Goal: Task Accomplishment & Management: Use online tool/utility

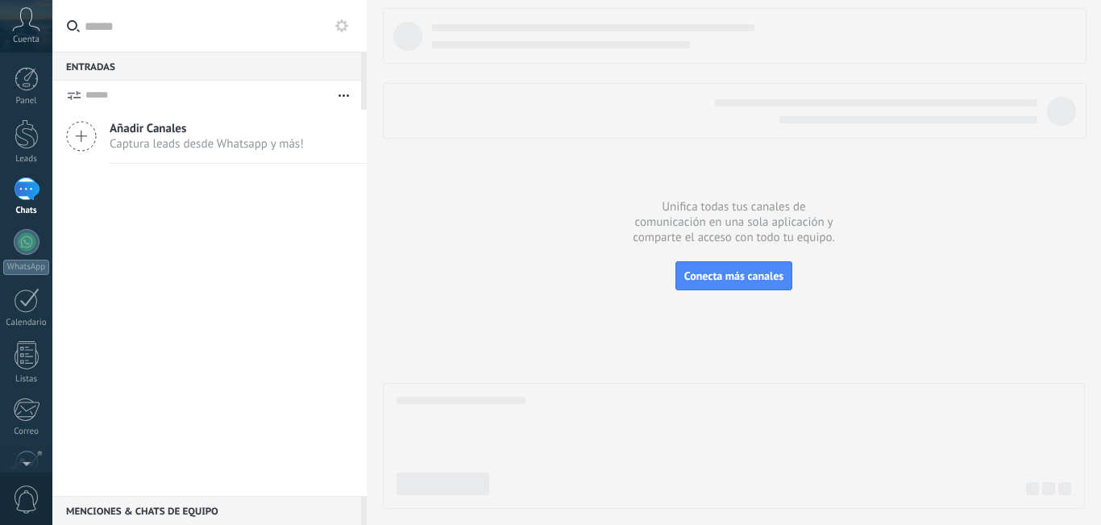
click at [713, 273] on span "Conecta más canales" at bounding box center [733, 275] width 99 height 15
click at [597, 317] on div at bounding box center [734, 258] width 702 height 500
click at [726, 279] on span "Conecta más canales" at bounding box center [733, 275] width 99 height 15
click at [590, 232] on div at bounding box center [734, 258] width 702 height 500
click at [24, 80] on div at bounding box center [27, 79] width 24 height 24
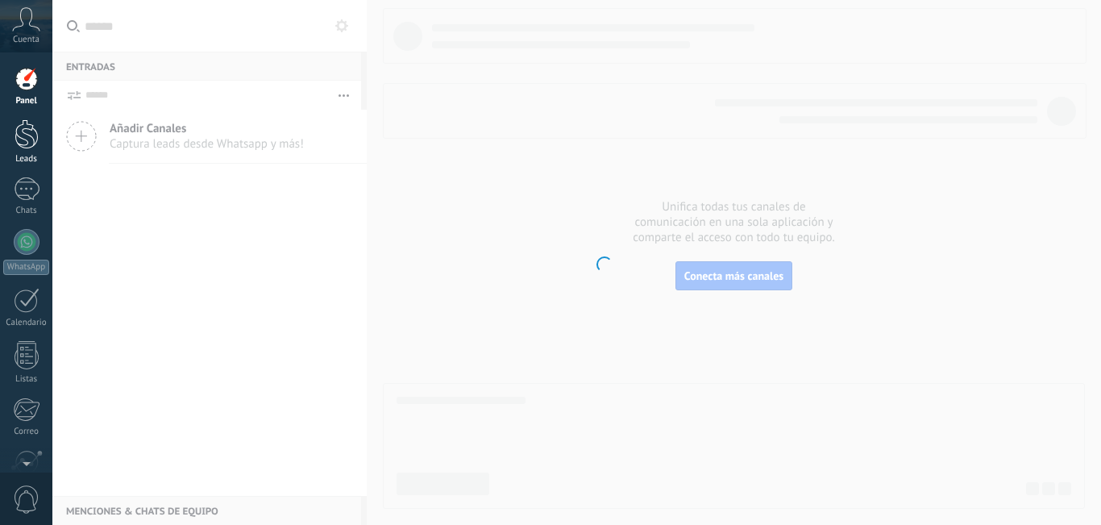
click at [29, 131] on div at bounding box center [27, 134] width 24 height 30
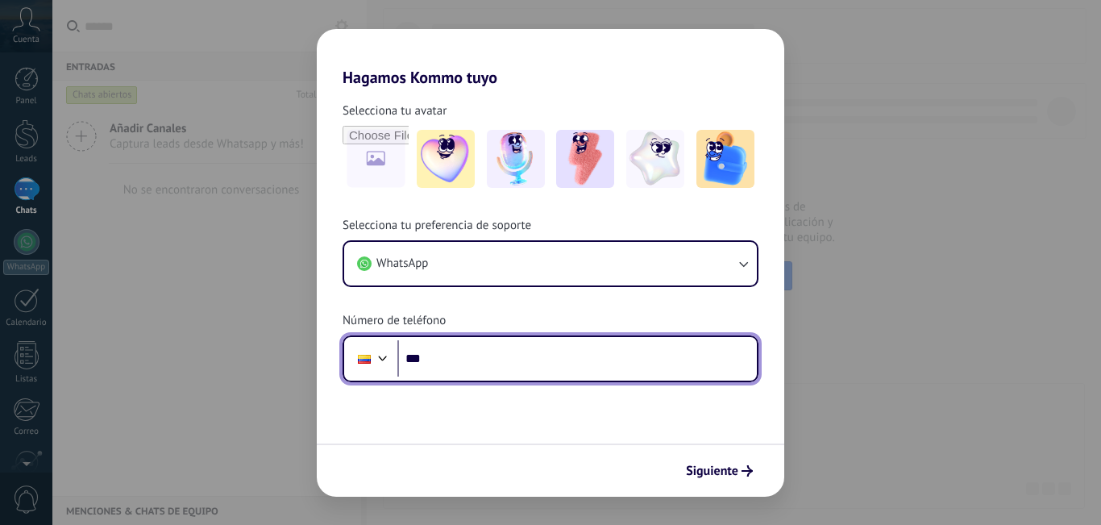
click at [479, 364] on input "***" at bounding box center [576, 358] width 359 height 37
click at [500, 362] on input "**********" at bounding box center [576, 358] width 359 height 37
type input "**********"
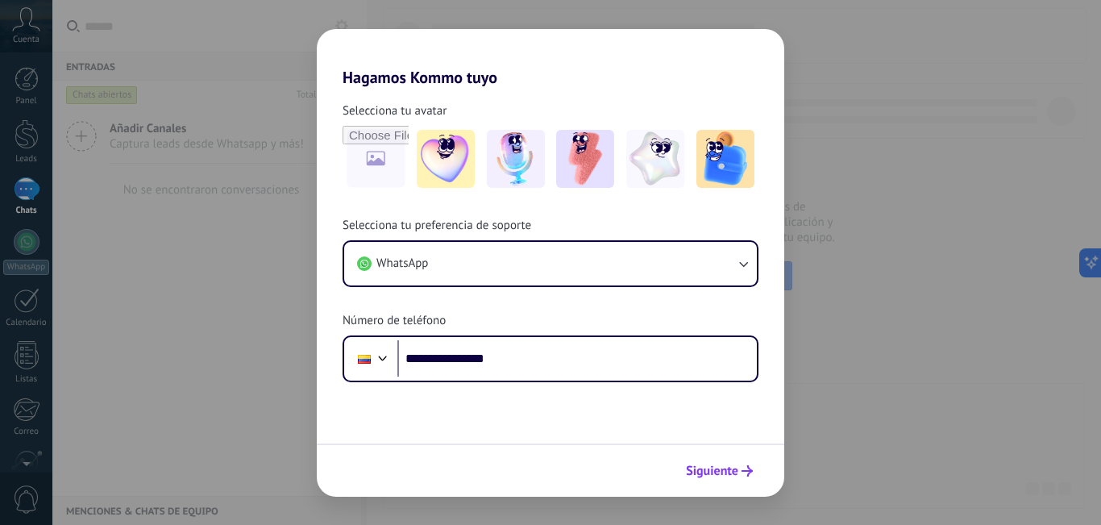
click at [717, 476] on span "Siguiente" at bounding box center [712, 470] width 52 height 11
click at [717, 476] on div "Siguiente" at bounding box center [550, 469] width 467 height 53
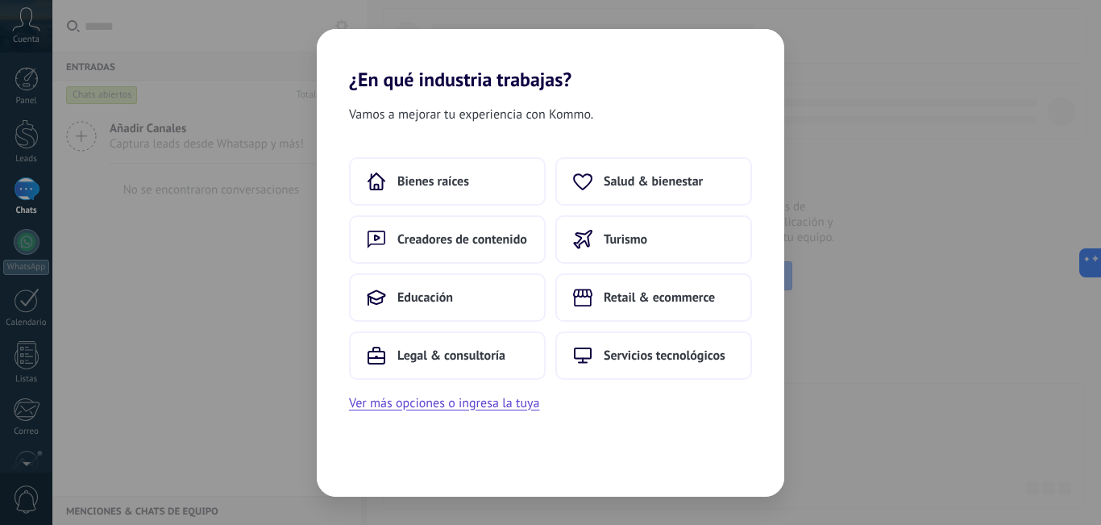
click at [629, 432] on div "Vamos a mejorar tu experiencia con Kommo. Bienes raíces Salud & bienestar Cread…" at bounding box center [550, 293] width 467 height 405
click at [444, 358] on span "Legal & consultoría" at bounding box center [451, 355] width 108 height 16
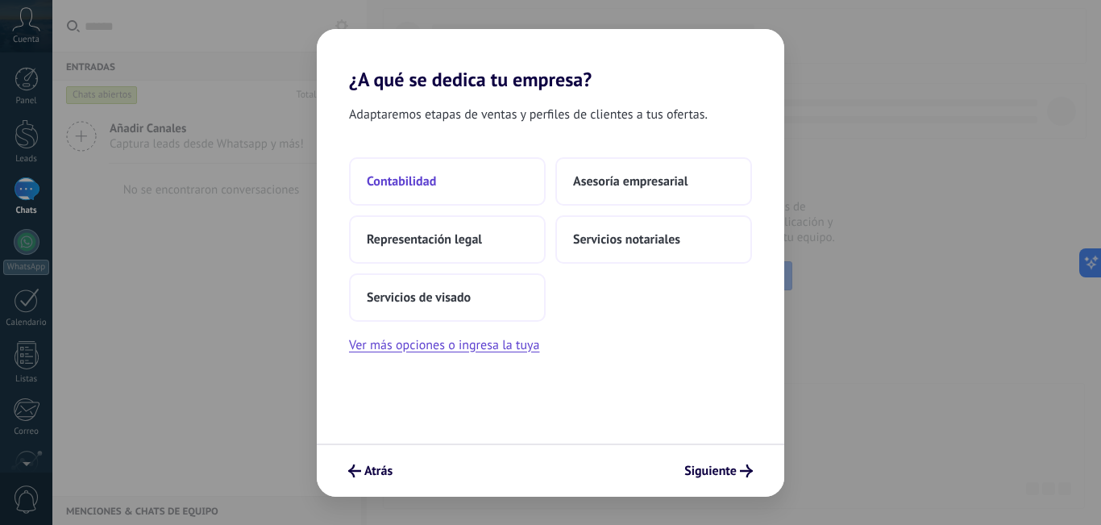
click at [430, 177] on span "Contabilidad" at bounding box center [401, 181] width 69 height 16
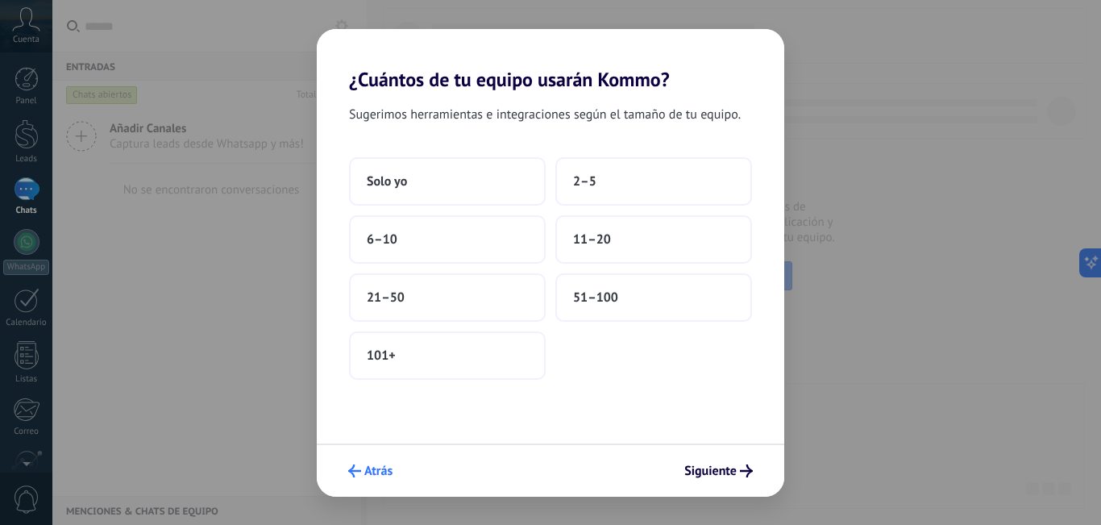
click at [380, 467] on span "Atrás" at bounding box center [378, 470] width 28 height 11
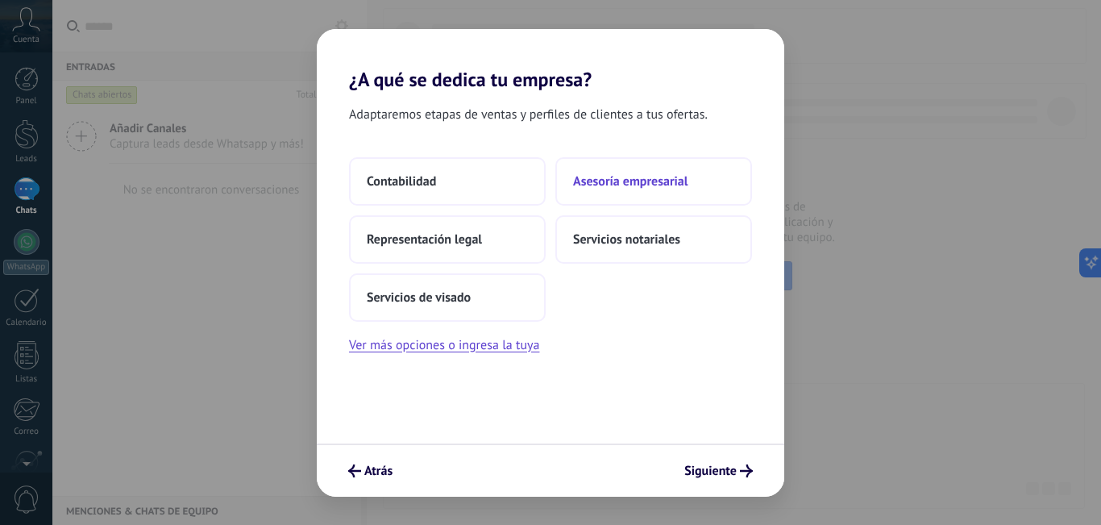
click at [593, 189] on button "Asesoría empresarial" at bounding box center [653, 181] width 197 height 48
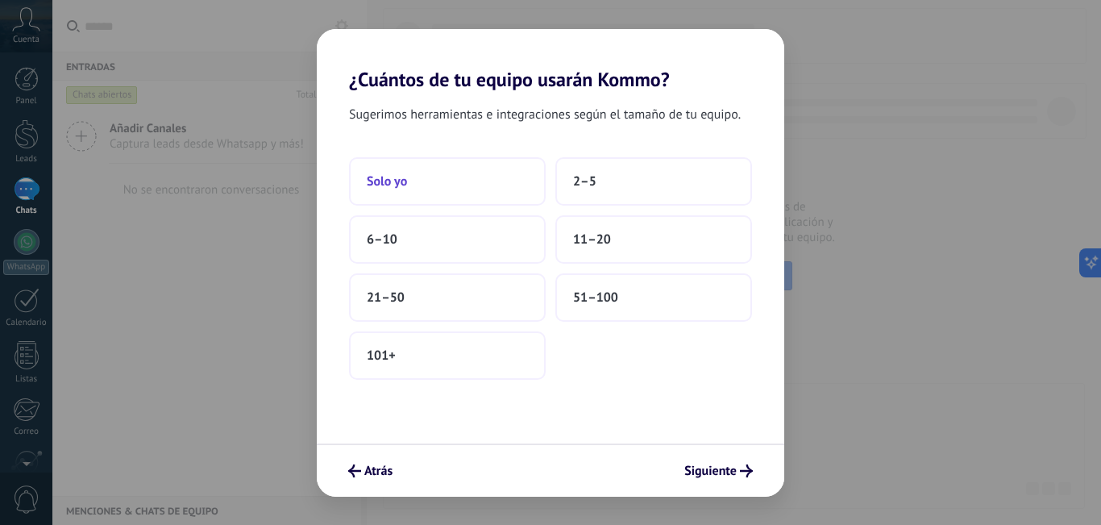
click at [509, 184] on button "Solo yo" at bounding box center [447, 181] width 197 height 48
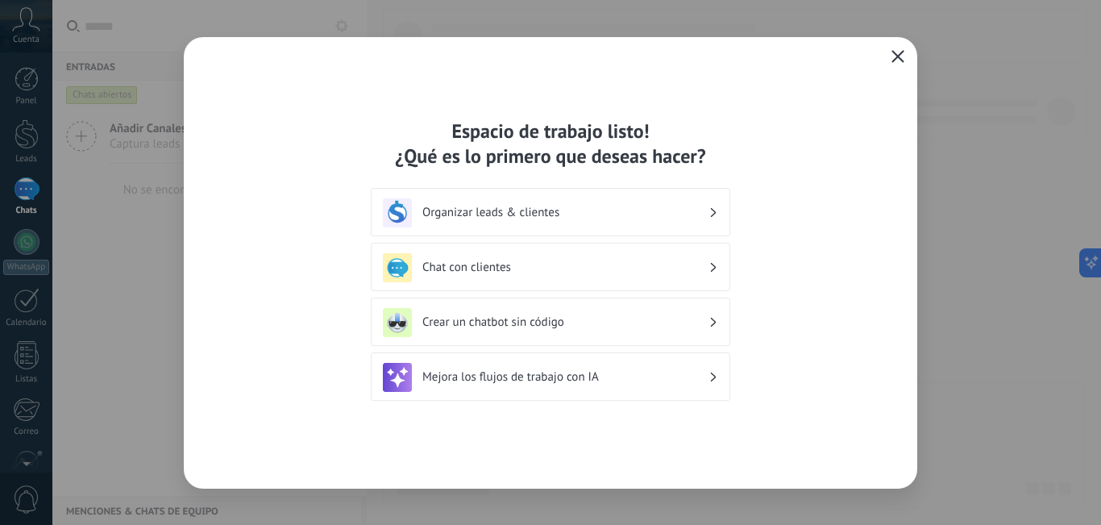
click at [598, 213] on h3 "Organizar leads & clientes" at bounding box center [565, 212] width 286 height 15
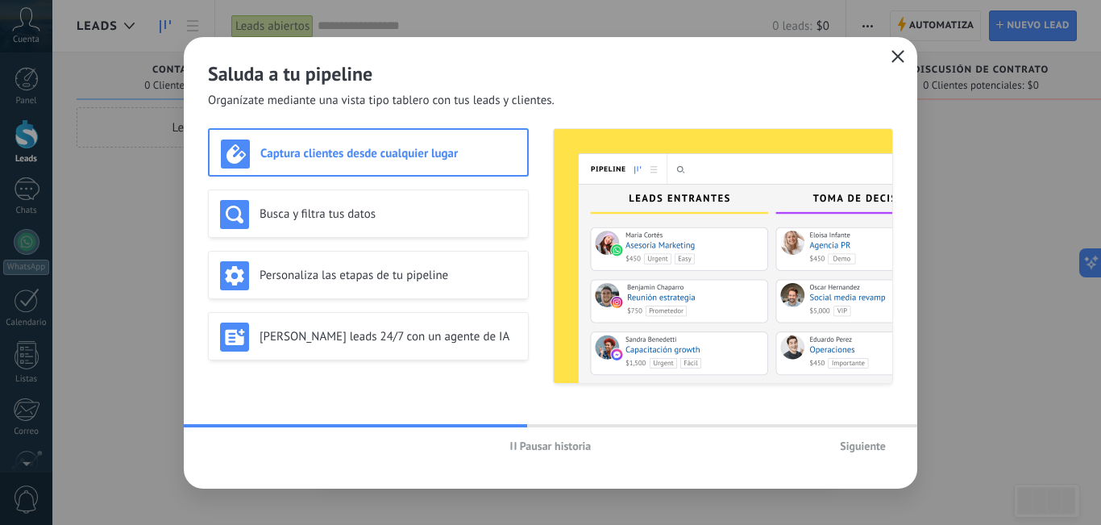
click at [895, 54] on use "button" at bounding box center [898, 56] width 12 height 12
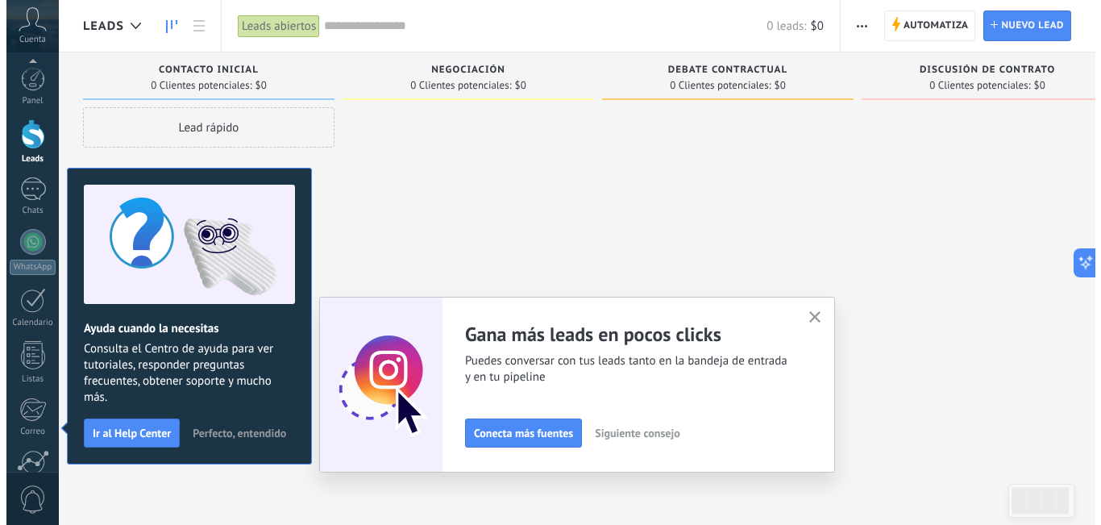
scroll to position [146, 0]
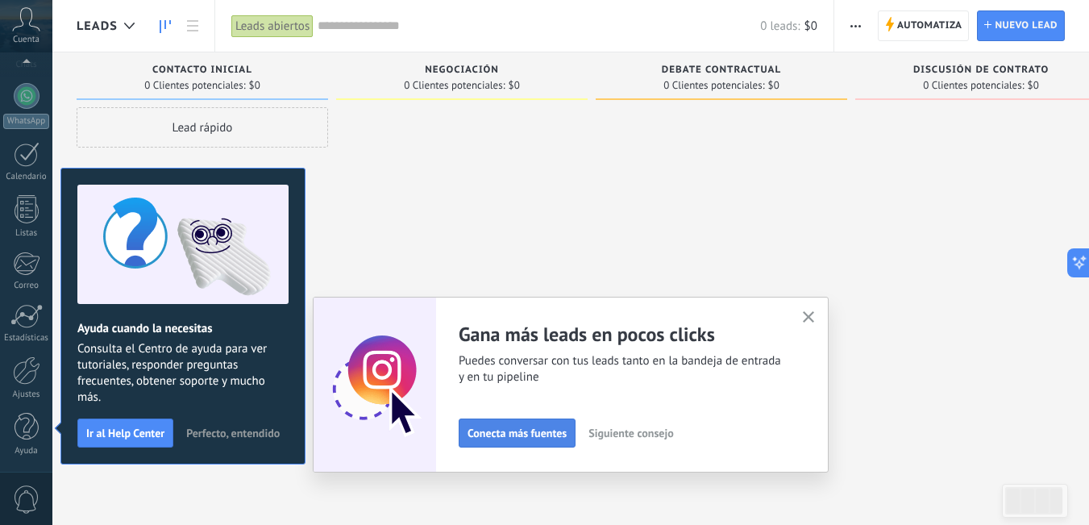
click at [550, 429] on span "Conecta más fuentes" at bounding box center [516, 432] width 99 height 11
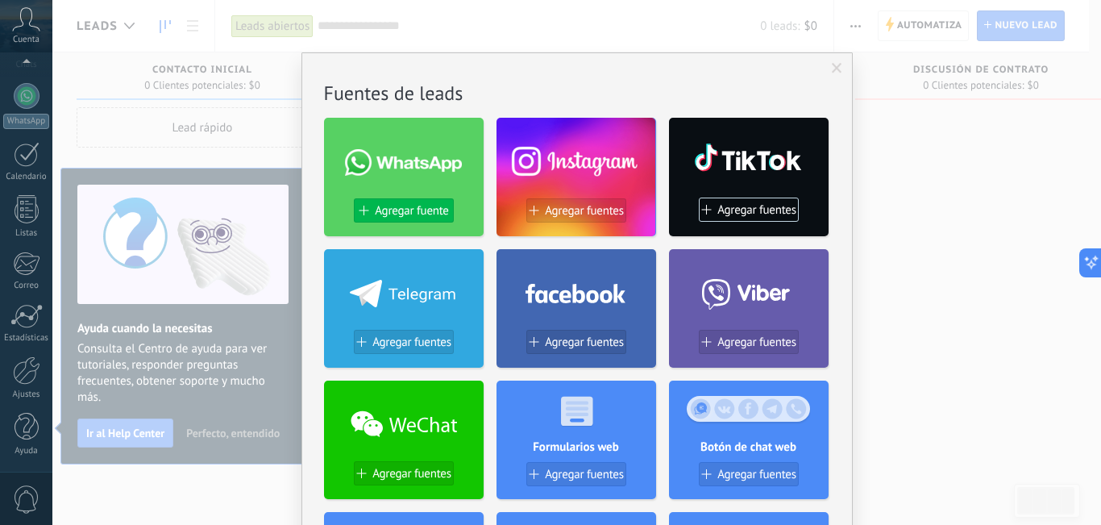
click at [421, 201] on button "Agregar fuente" at bounding box center [404, 210] width 100 height 24
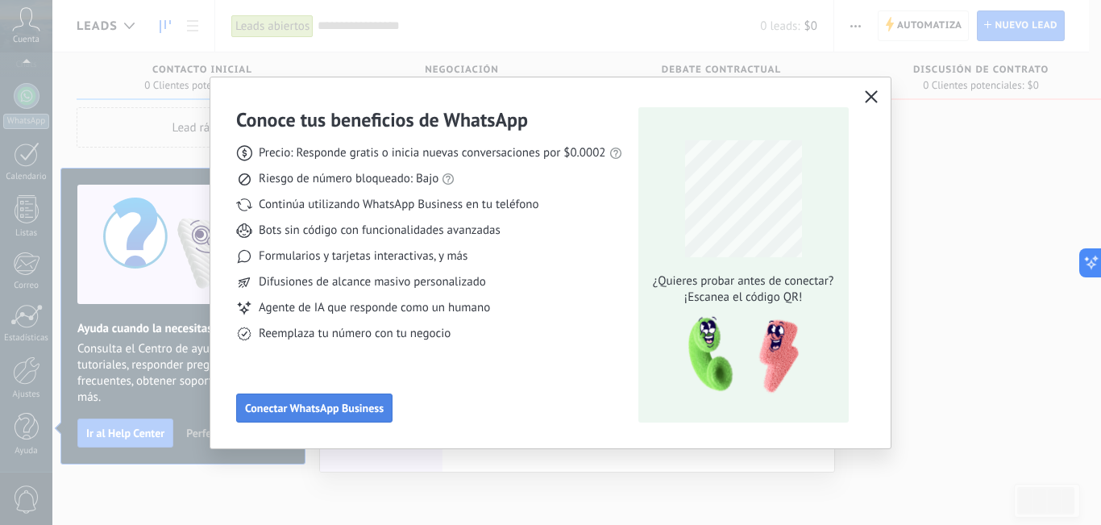
click at [348, 409] on span "Conectar WhatsApp Business" at bounding box center [314, 407] width 139 height 11
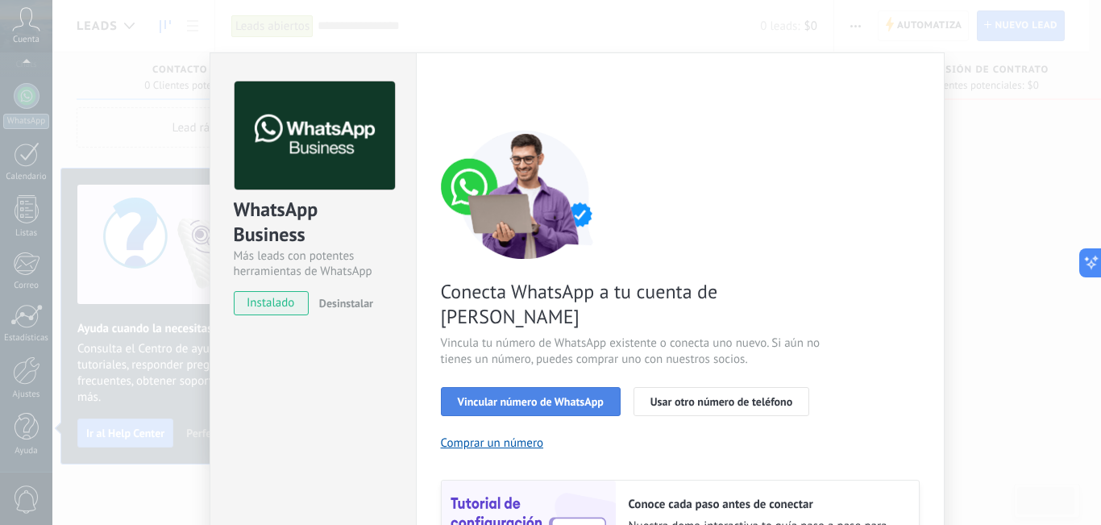
click at [575, 396] on span "Vincular número de WhatsApp" at bounding box center [531, 401] width 146 height 11
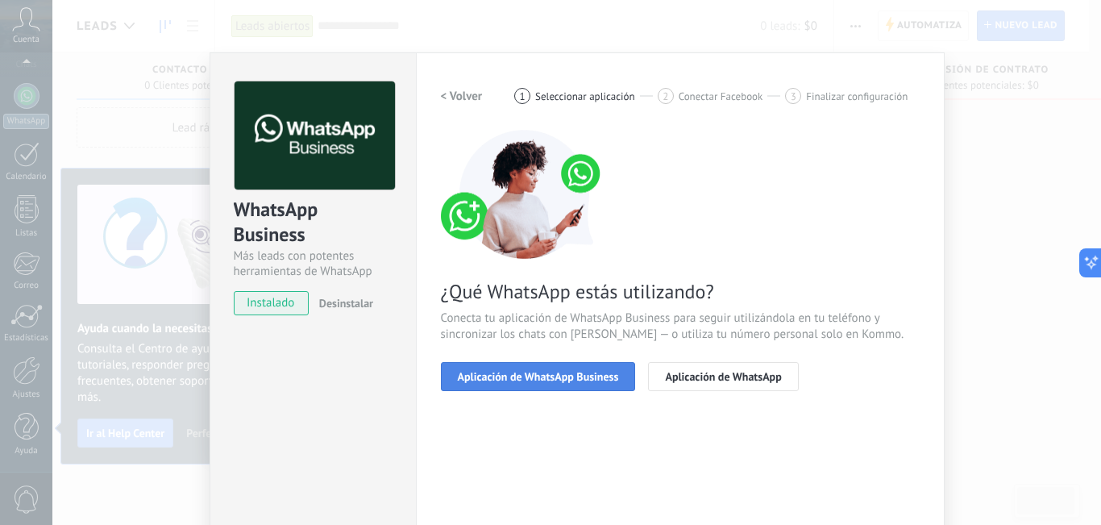
click at [540, 371] on span "Aplicación de WhatsApp Business" at bounding box center [538, 376] width 161 height 11
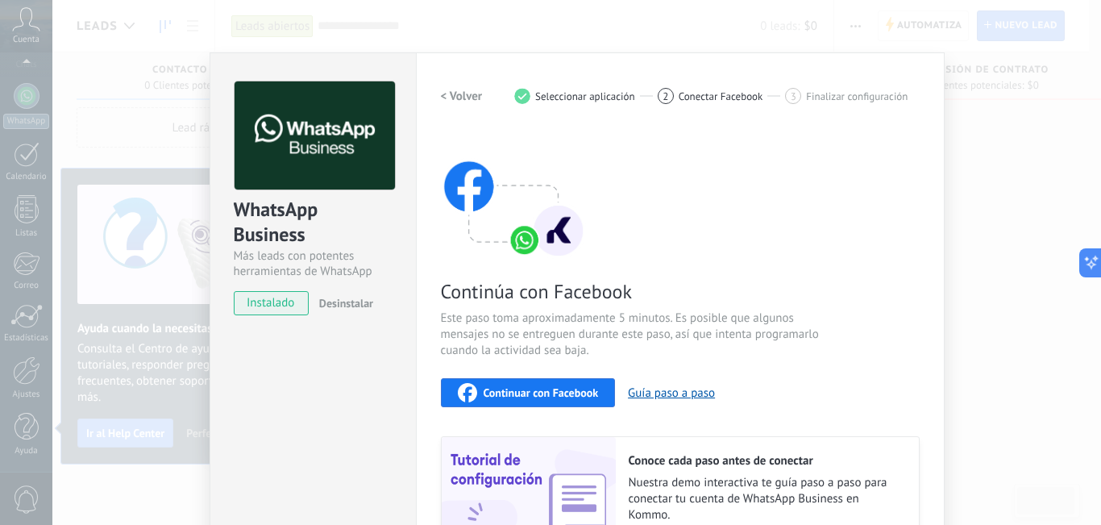
click at [546, 389] on span "Continuar con Facebook" at bounding box center [541, 392] width 115 height 11
click at [553, 387] on span "Continuar con Facebook" at bounding box center [541, 392] width 115 height 11
click at [560, 389] on span "Continuar con Facebook" at bounding box center [541, 392] width 115 height 11
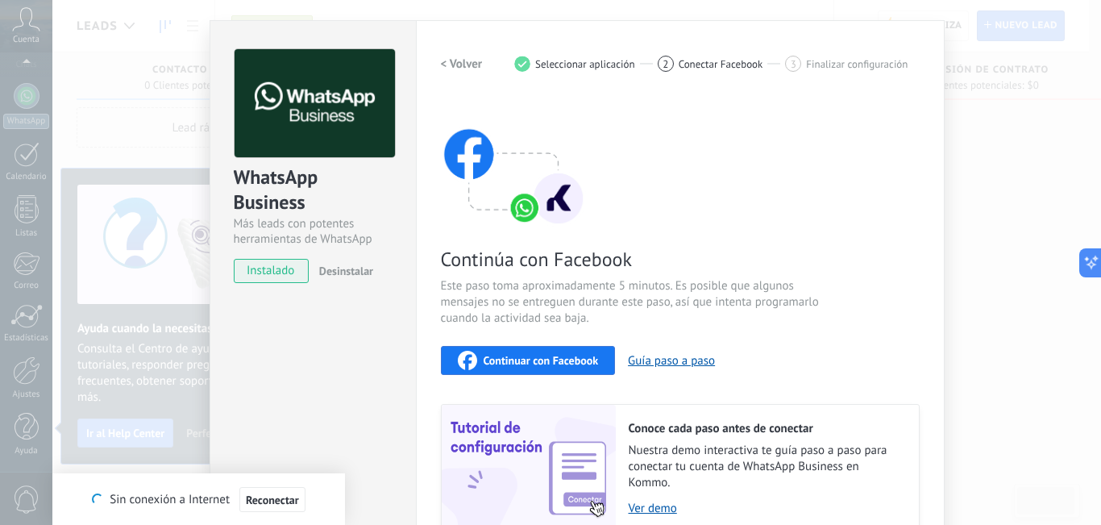
scroll to position [64, 0]
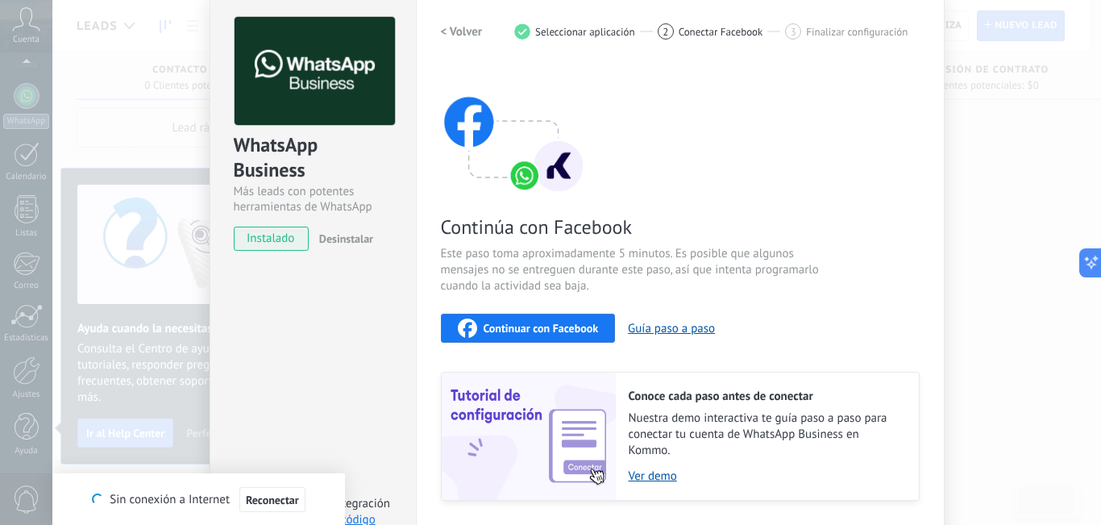
click at [466, 32] on h2 "< Volver" at bounding box center [462, 31] width 42 height 15
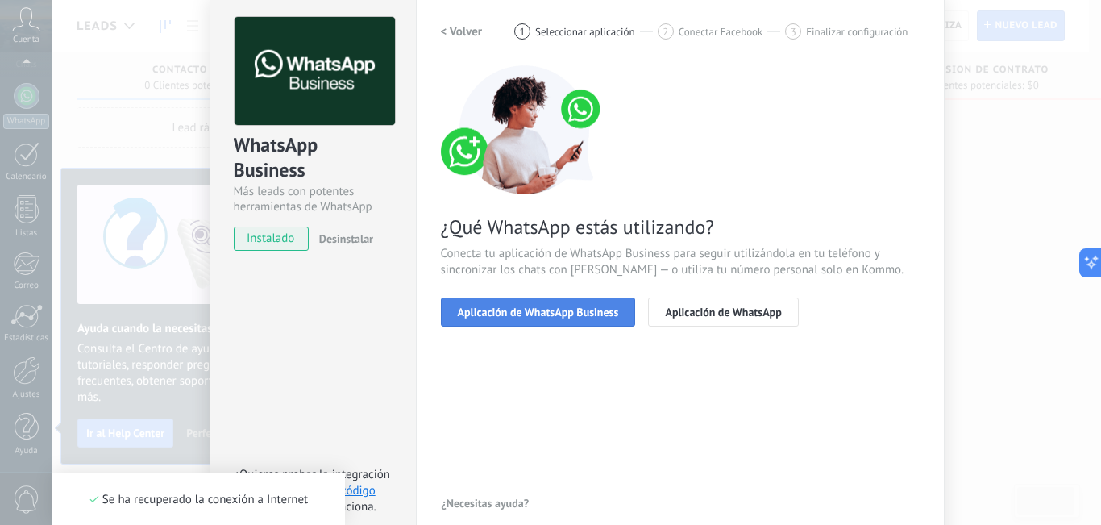
click at [566, 307] on span "Aplicación de WhatsApp Business" at bounding box center [538, 311] width 161 height 11
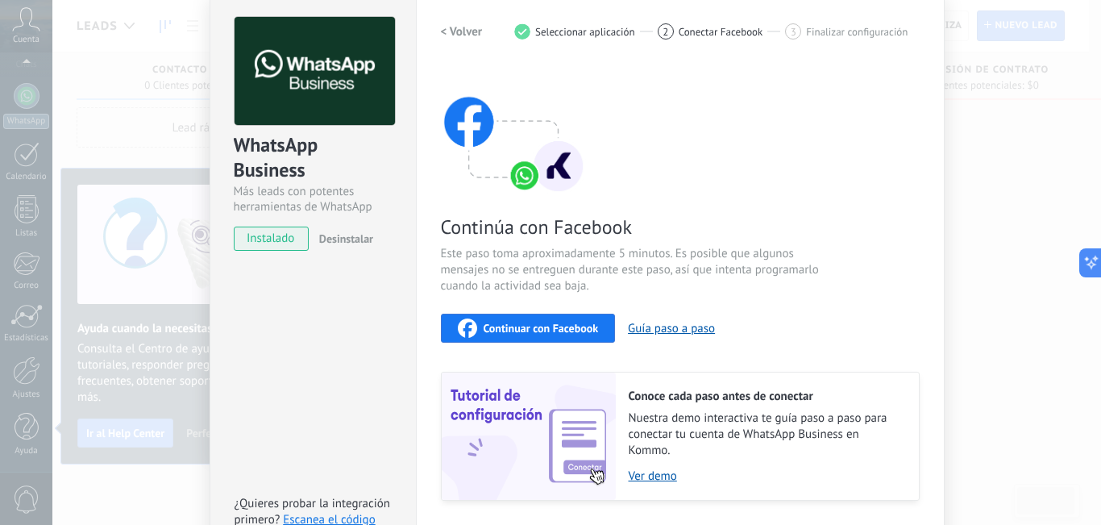
click at [562, 330] on span "Continuar con Facebook" at bounding box center [541, 327] width 115 height 11
click at [272, 239] on span "instalado" at bounding box center [271, 238] width 73 height 24
click at [497, 323] on span "Continuar con Facebook" at bounding box center [541, 327] width 115 height 11
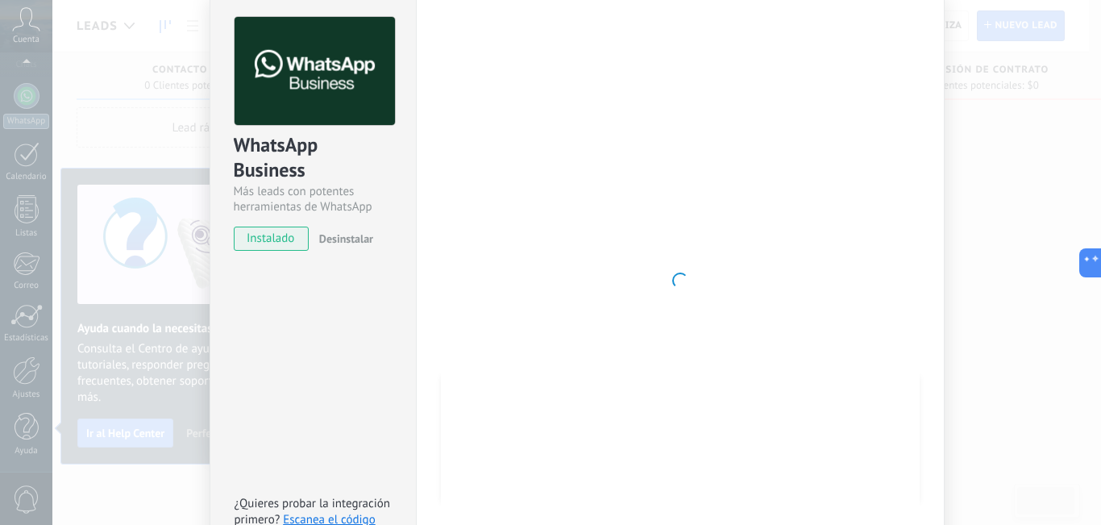
click at [822, 140] on div at bounding box center [680, 280] width 479 height 527
click at [690, 187] on div at bounding box center [680, 280] width 479 height 527
drag, startPoint x: 666, startPoint y: 193, endPoint x: 587, endPoint y: 197, distance: 79.1
click at [587, 197] on div at bounding box center [680, 280] width 479 height 527
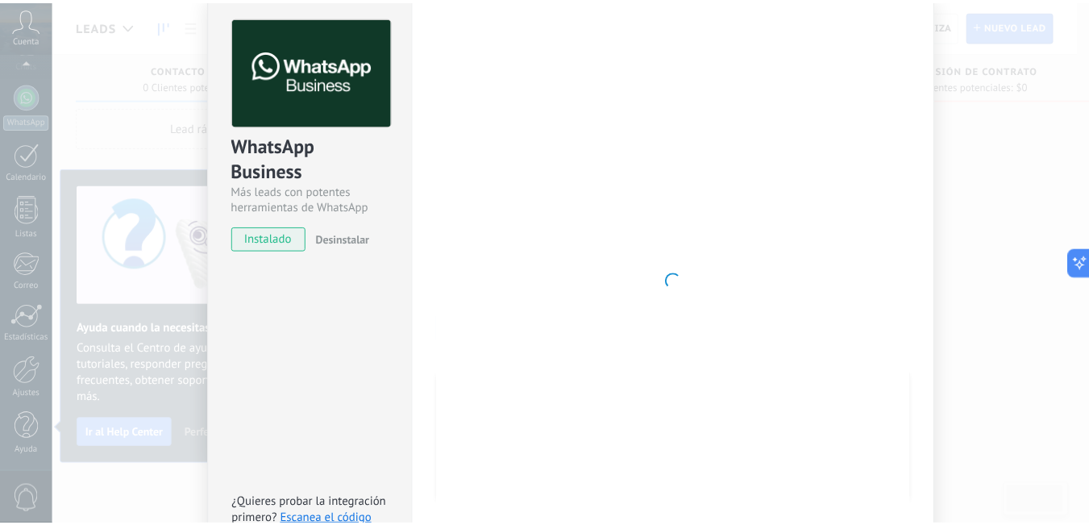
scroll to position [0, 0]
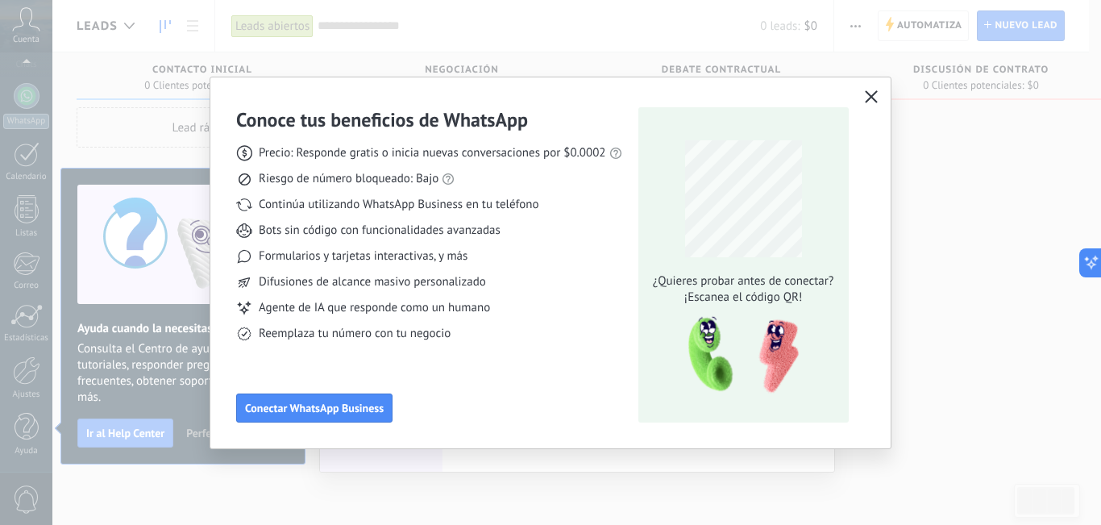
click at [864, 85] on div "Conoce tus beneficios de WhatsApp Precio: Responde gratis o inicia nuevas conve…" at bounding box center [550, 262] width 680 height 371
click at [870, 89] on button "button" at bounding box center [871, 97] width 21 height 23
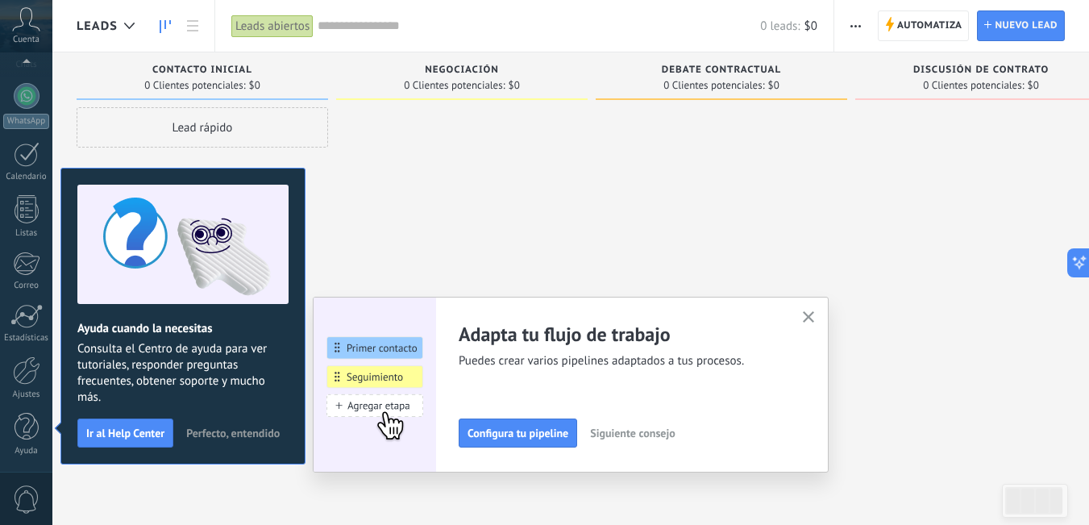
click at [810, 308] on button "button" at bounding box center [809, 318] width 20 height 22
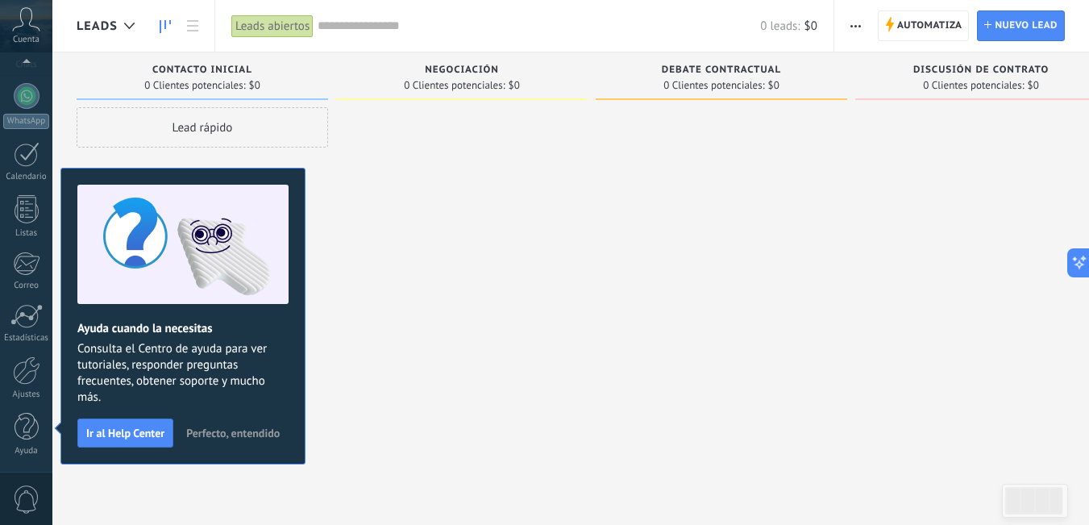
click at [251, 438] on span "Perfecto, entendido" at bounding box center [232, 432] width 93 height 11
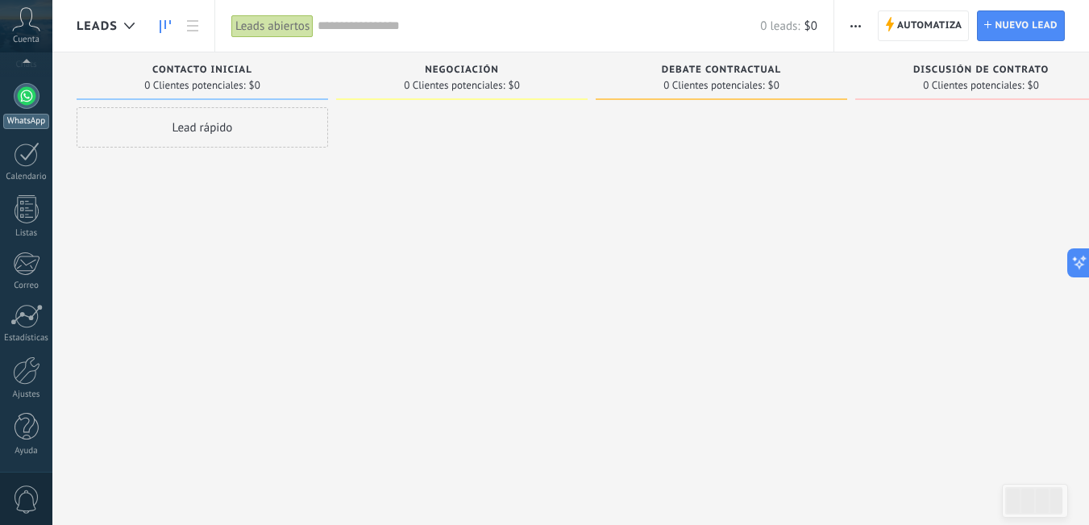
click at [19, 108] on link "WhatsApp" at bounding box center [26, 106] width 52 height 46
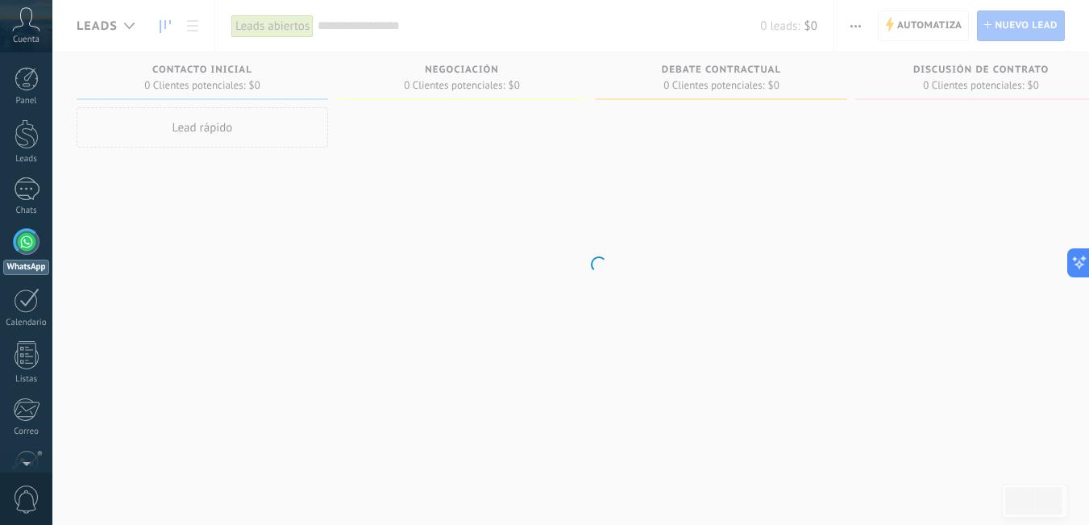
drag, startPoint x: 192, startPoint y: 210, endPoint x: 309, endPoint y: 285, distance: 139.5
click at [309, 285] on body ".abccls-1,.abccls-2{fill-rule:evenodd}.abccls-2{fill:#fff} .abfcls-1{fill:none}…" at bounding box center [544, 262] width 1089 height 525
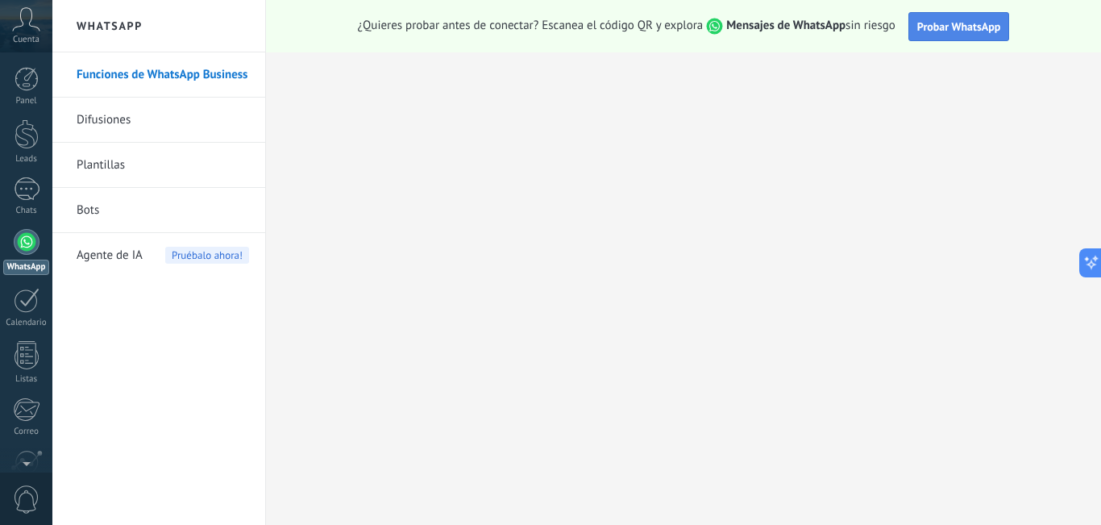
click at [955, 28] on span "Probar WhatsApp" at bounding box center [959, 26] width 84 height 15
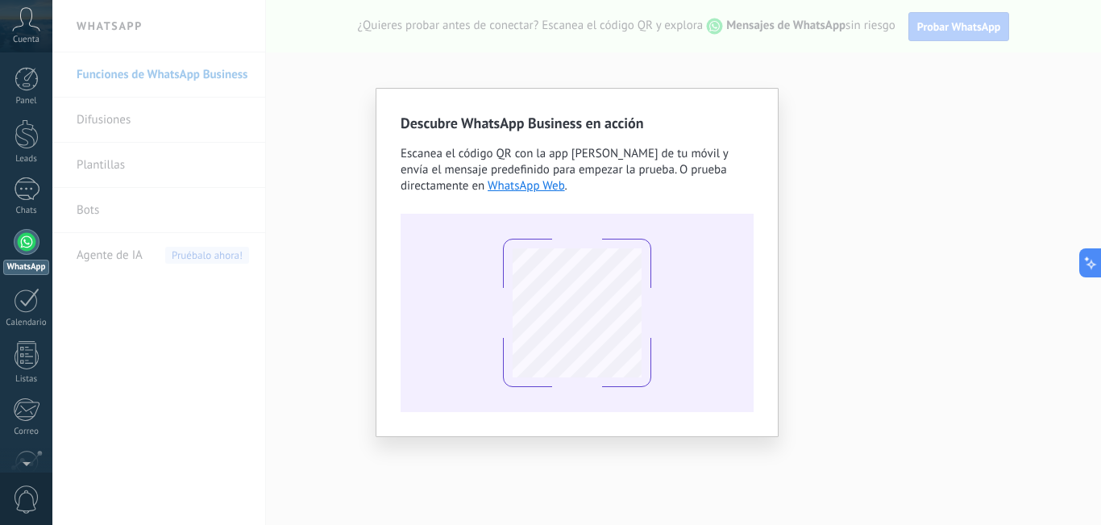
click at [965, 135] on div "Descubre WhatsApp Business en acción Escanea el código QR con la app [PERSON_NA…" at bounding box center [576, 262] width 1048 height 525
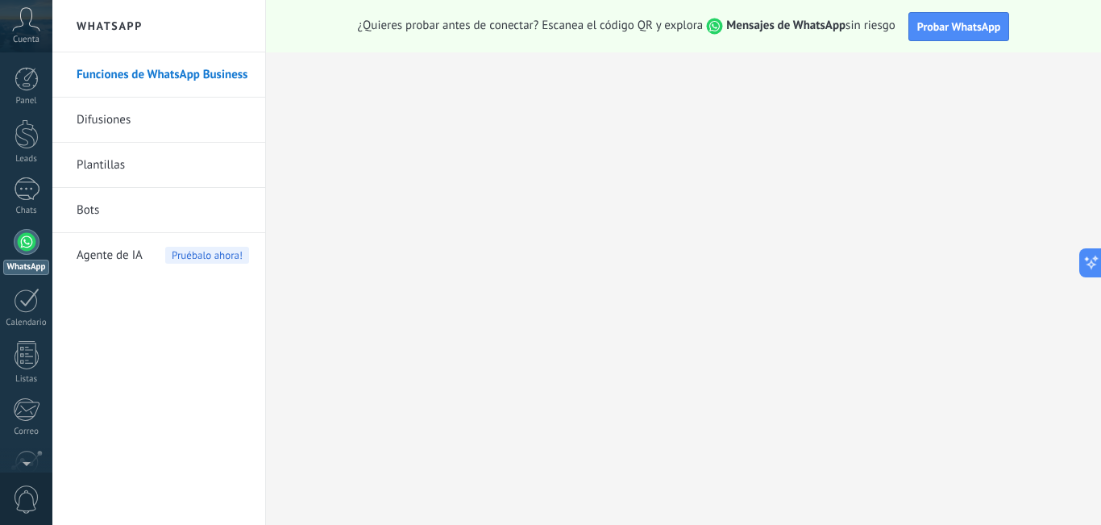
click at [22, 11] on icon at bounding box center [26, 19] width 28 height 24
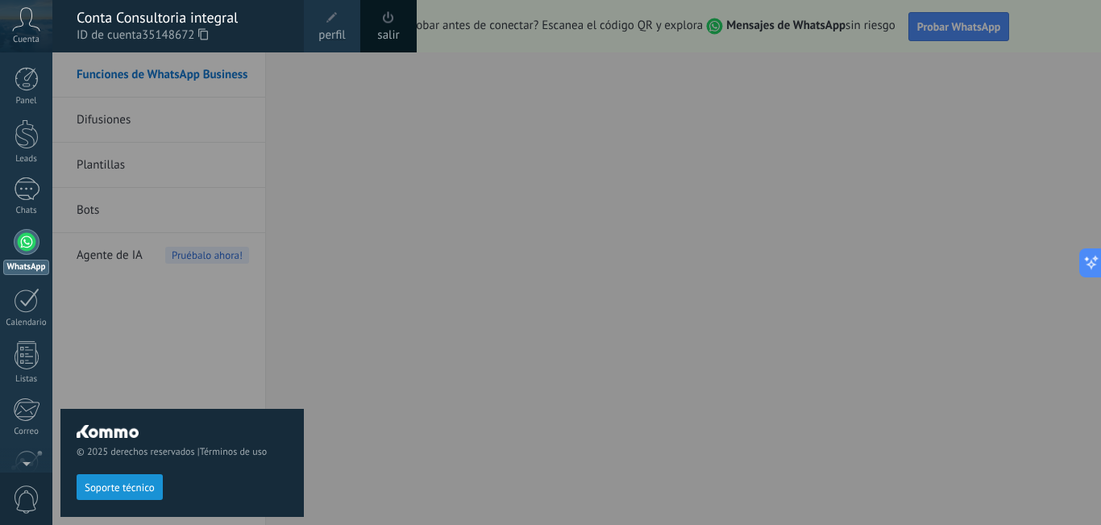
click at [443, 230] on div at bounding box center [602, 262] width 1101 height 525
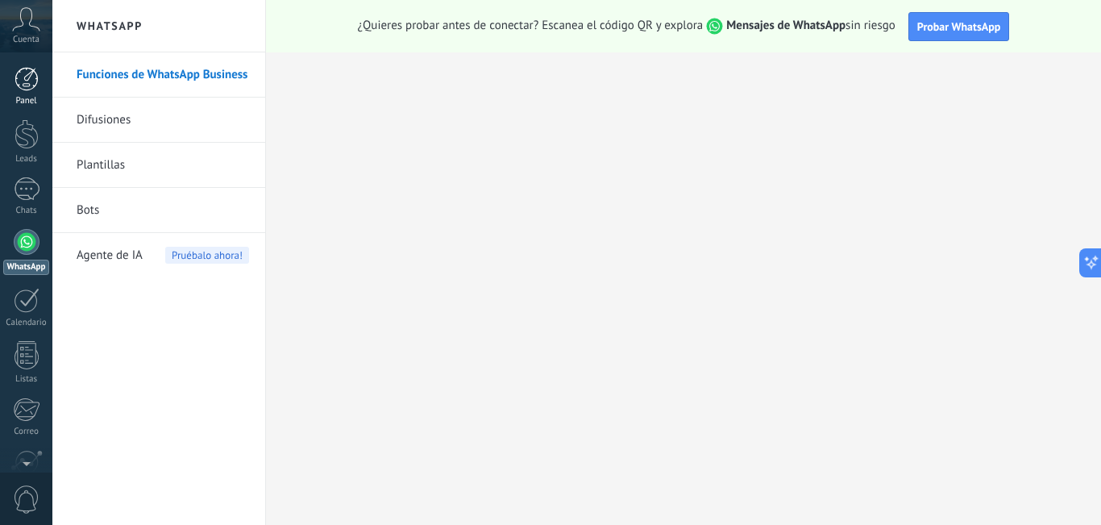
click at [29, 92] on link "Panel" at bounding box center [26, 86] width 52 height 39
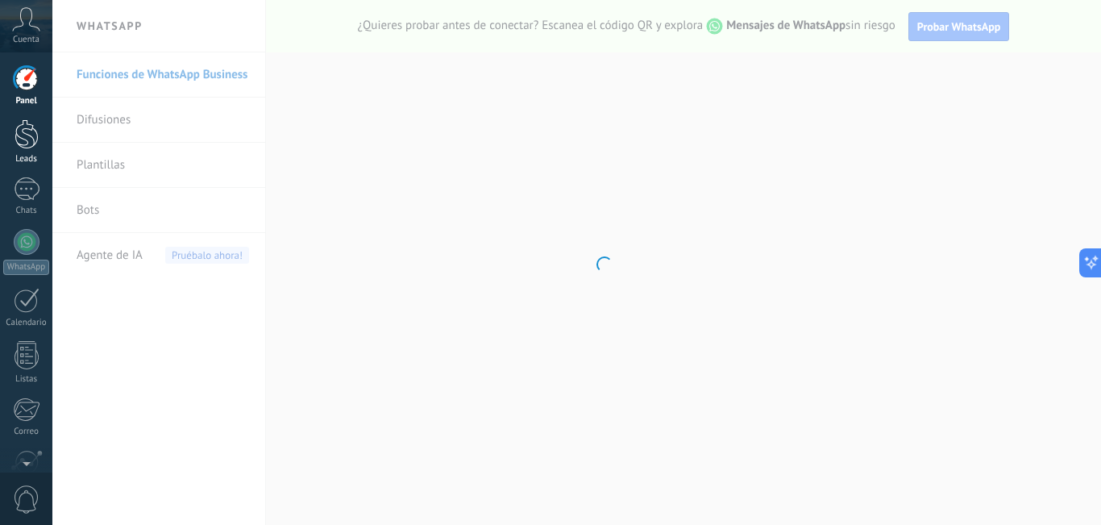
click at [22, 133] on div at bounding box center [27, 134] width 24 height 30
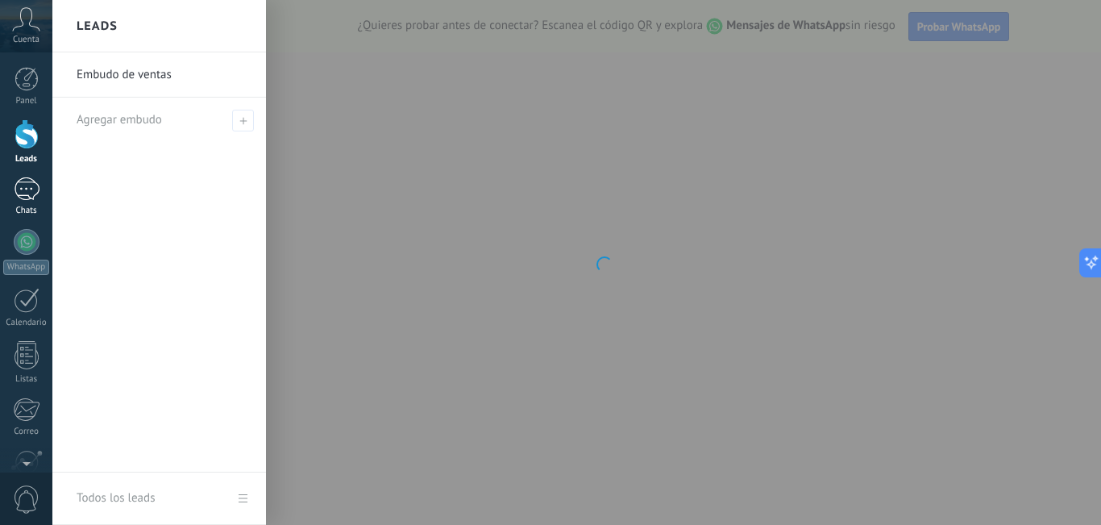
click at [33, 187] on div at bounding box center [27, 188] width 26 height 23
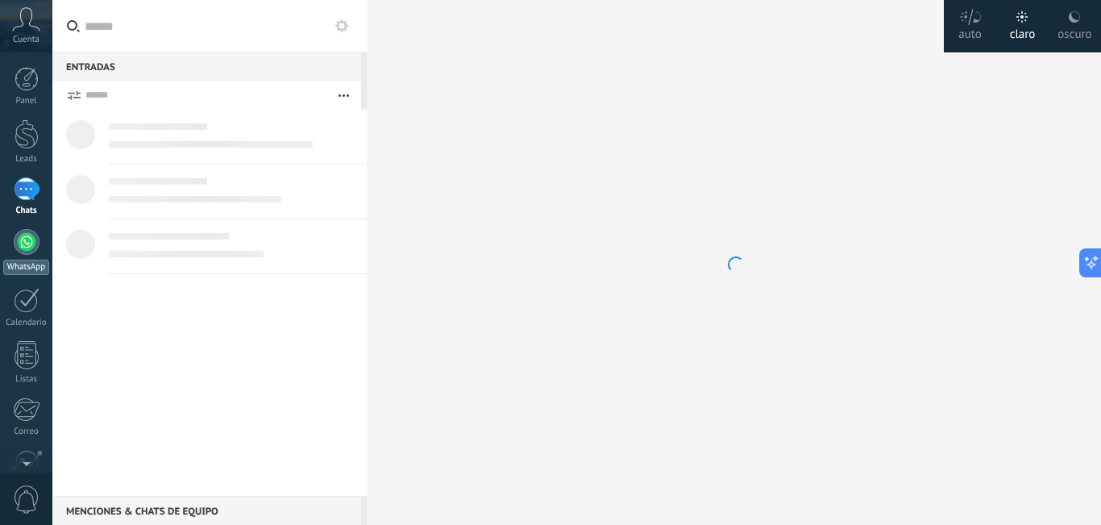
click at [29, 243] on div at bounding box center [27, 242] width 26 height 26
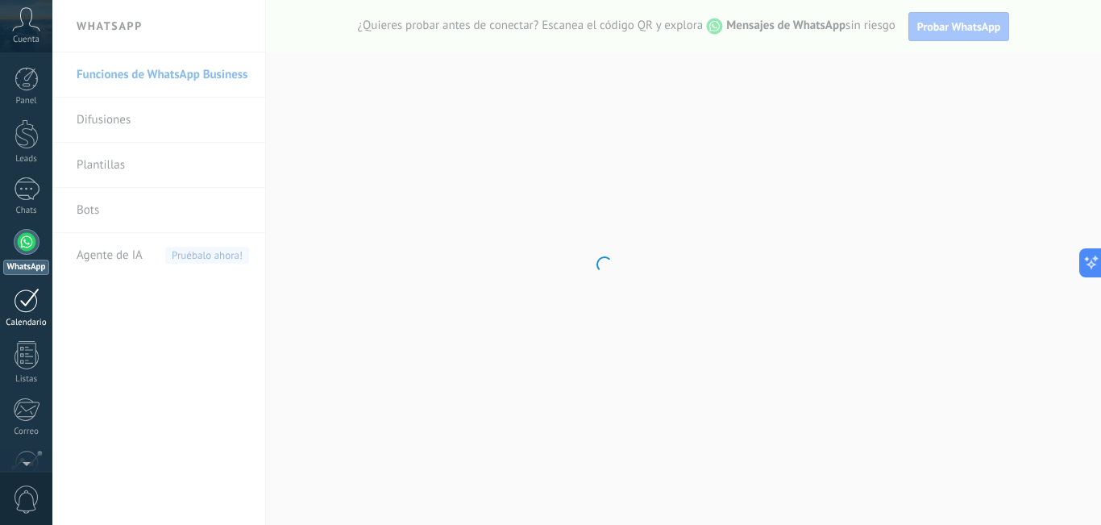
click at [22, 310] on div at bounding box center [27, 300] width 26 height 25
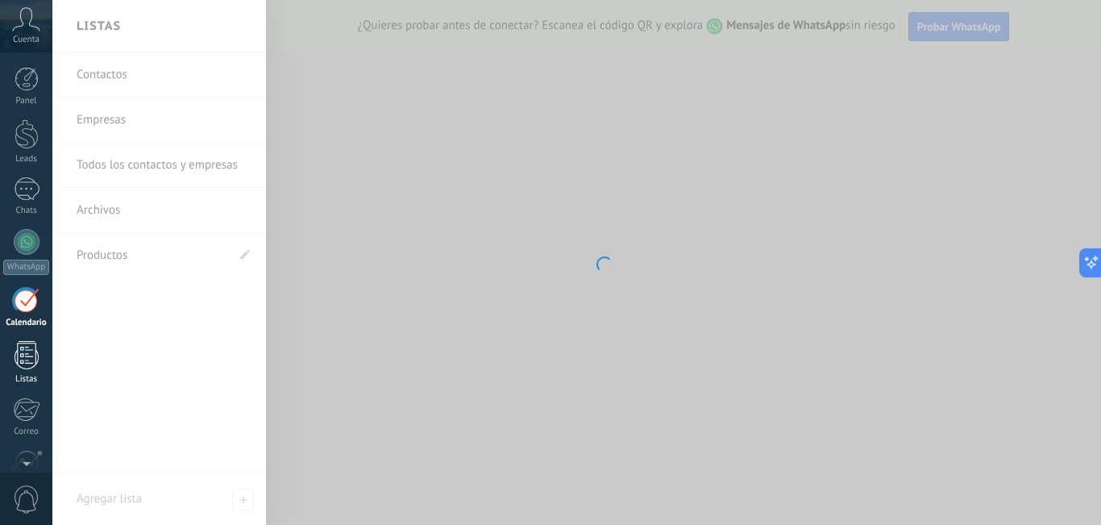
click at [27, 366] on div at bounding box center [27, 355] width 24 height 28
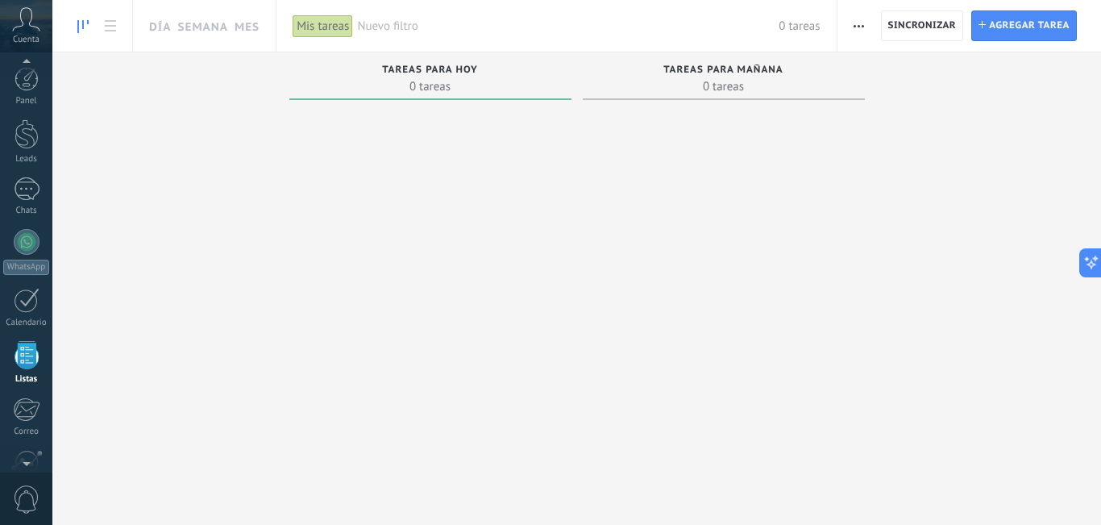
scroll to position [100, 0]
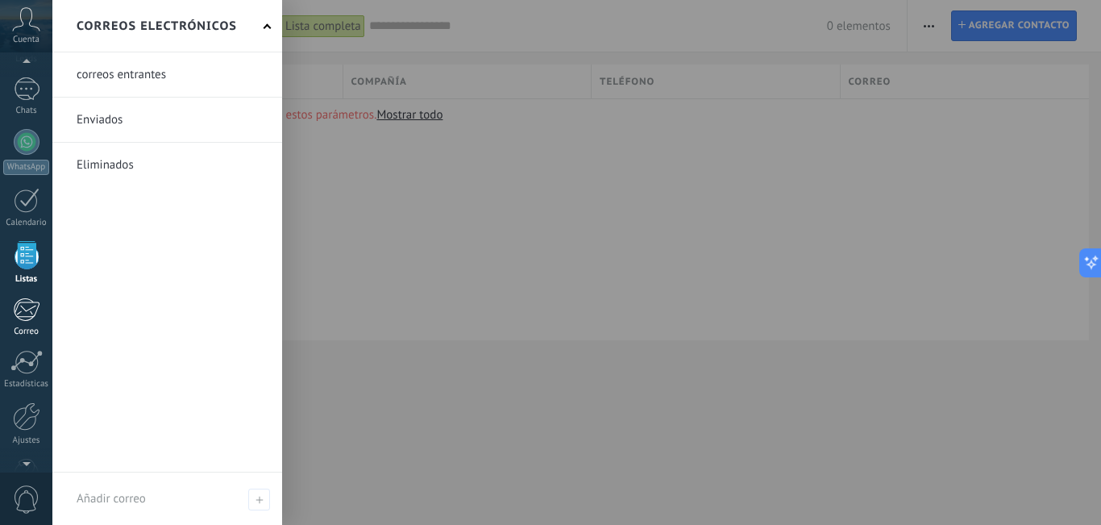
click at [27, 314] on div at bounding box center [26, 309] width 27 height 24
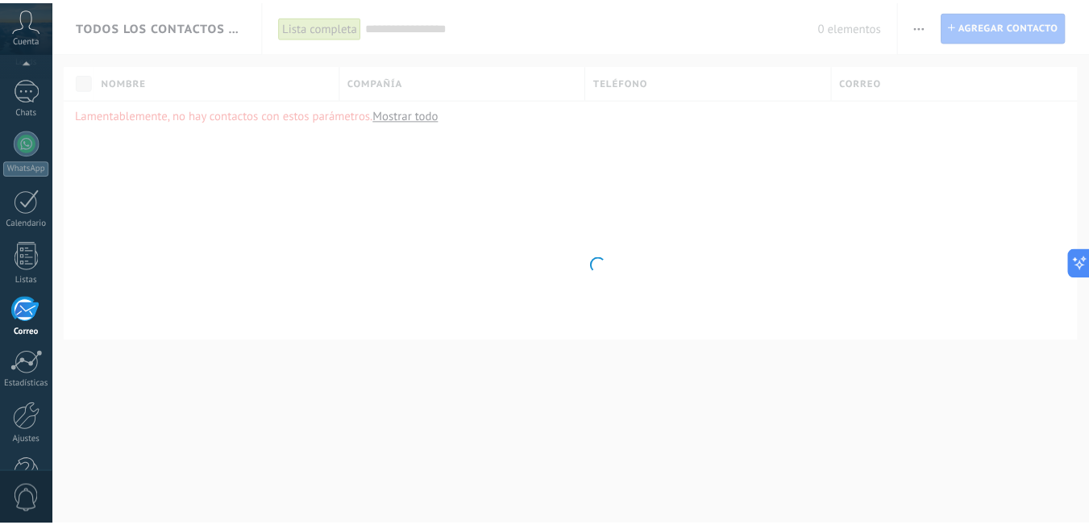
scroll to position [146, 0]
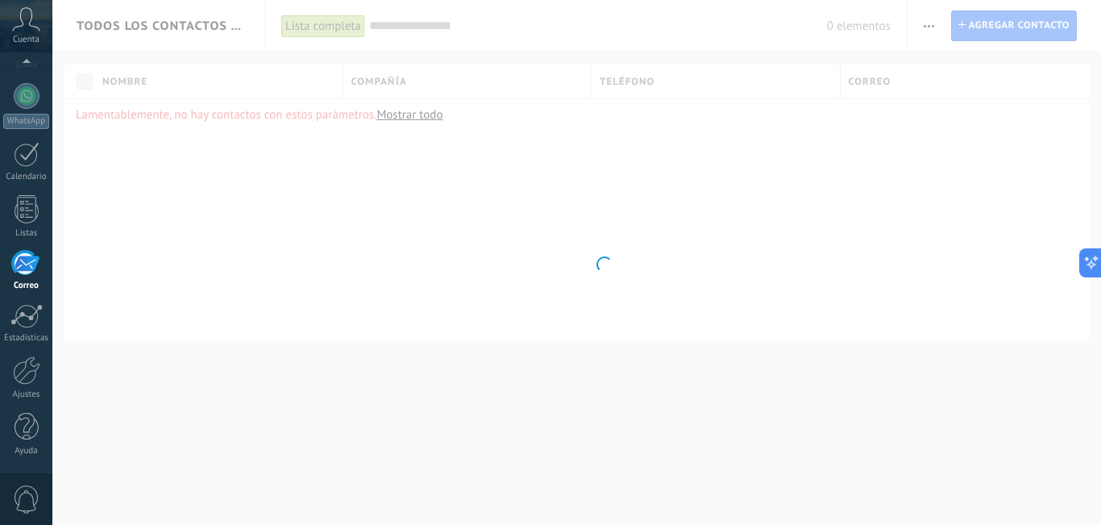
click at [27, 314] on div at bounding box center [26, 316] width 32 height 24
click at [18, 376] on div at bounding box center [26, 370] width 27 height 28
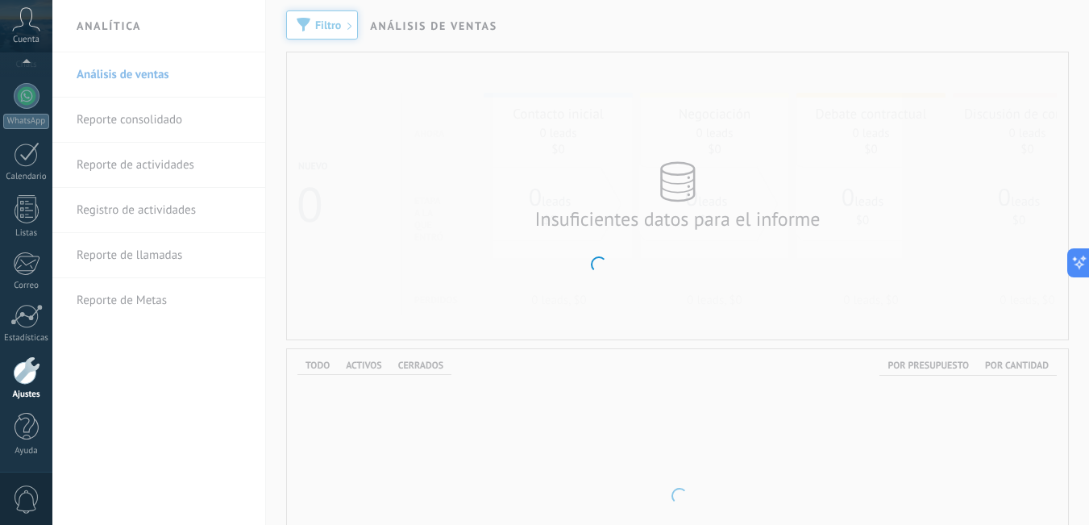
click at [23, 501] on span "0" at bounding box center [26, 499] width 27 height 28
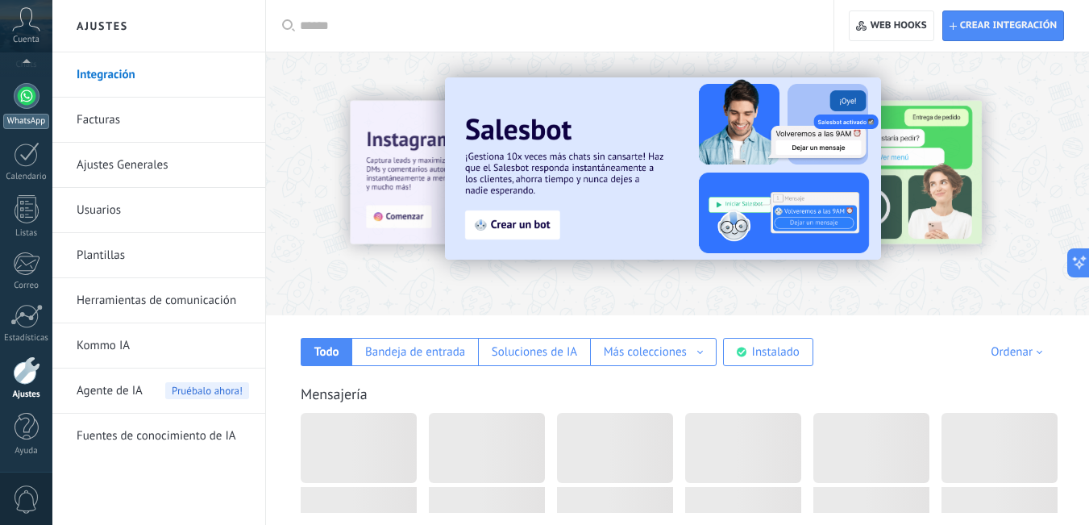
click at [35, 113] on link "WhatsApp" at bounding box center [26, 106] width 52 height 46
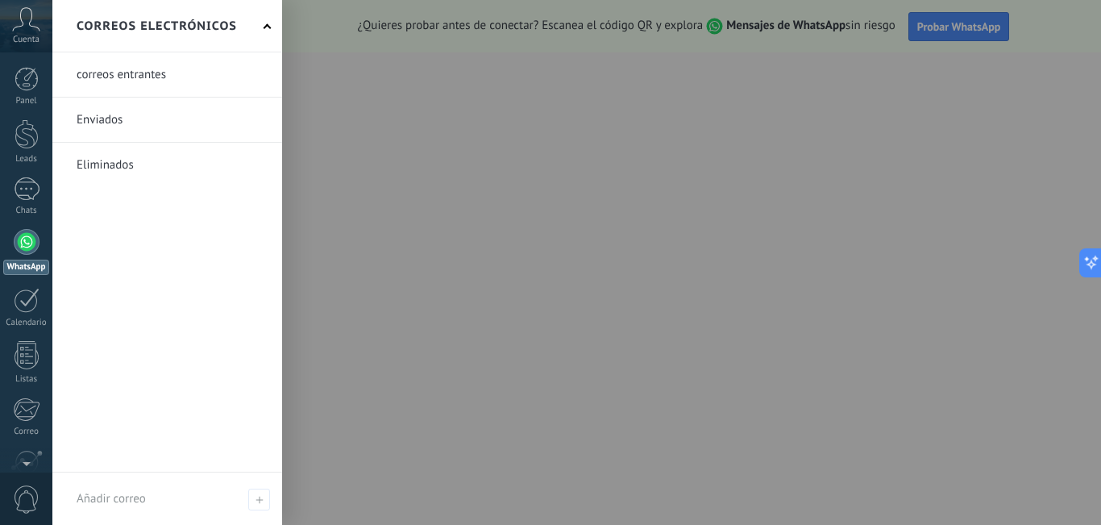
click at [565, 392] on div at bounding box center [602, 262] width 1101 height 525
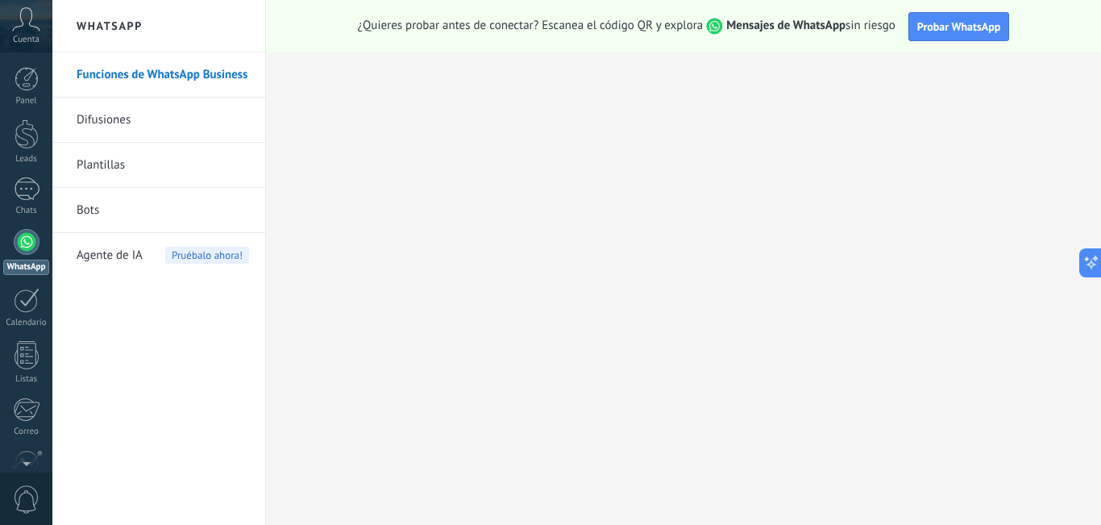
click at [31, 245] on div at bounding box center [27, 242] width 26 height 26
drag, startPoint x: 29, startPoint y: 199, endPoint x: 27, endPoint y: 146, distance: 53.2
click at [29, 200] on div at bounding box center [27, 188] width 26 height 23
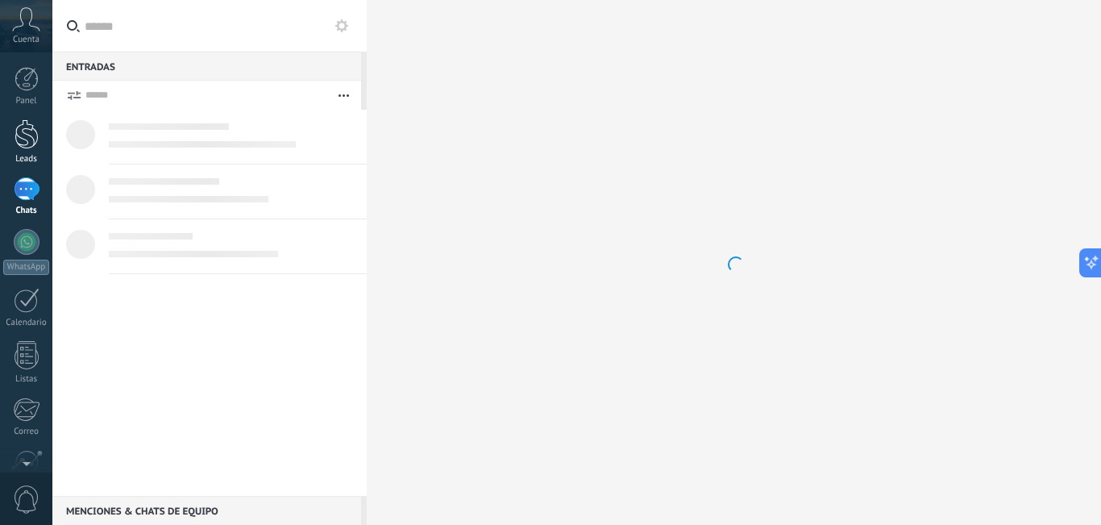
click at [27, 146] on div at bounding box center [27, 134] width 24 height 30
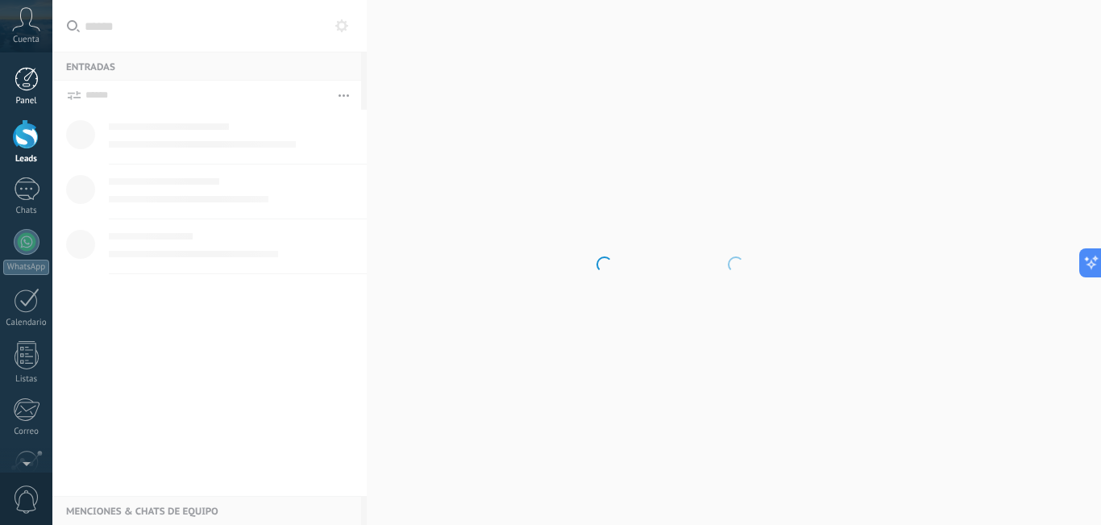
click at [31, 79] on div at bounding box center [27, 79] width 24 height 24
click at [18, 27] on use at bounding box center [26, 18] width 27 height 23
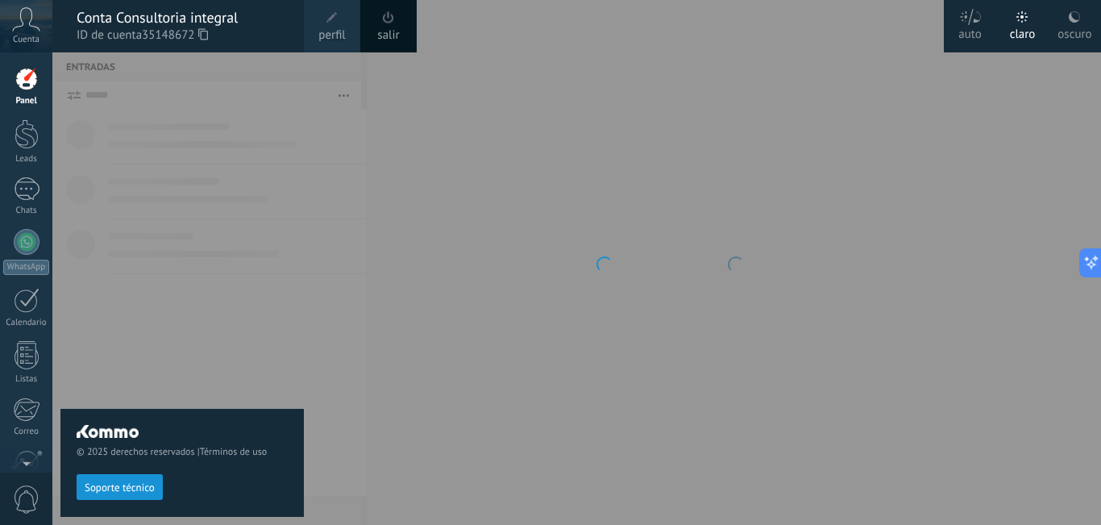
click at [31, 80] on div at bounding box center [27, 79] width 24 height 24
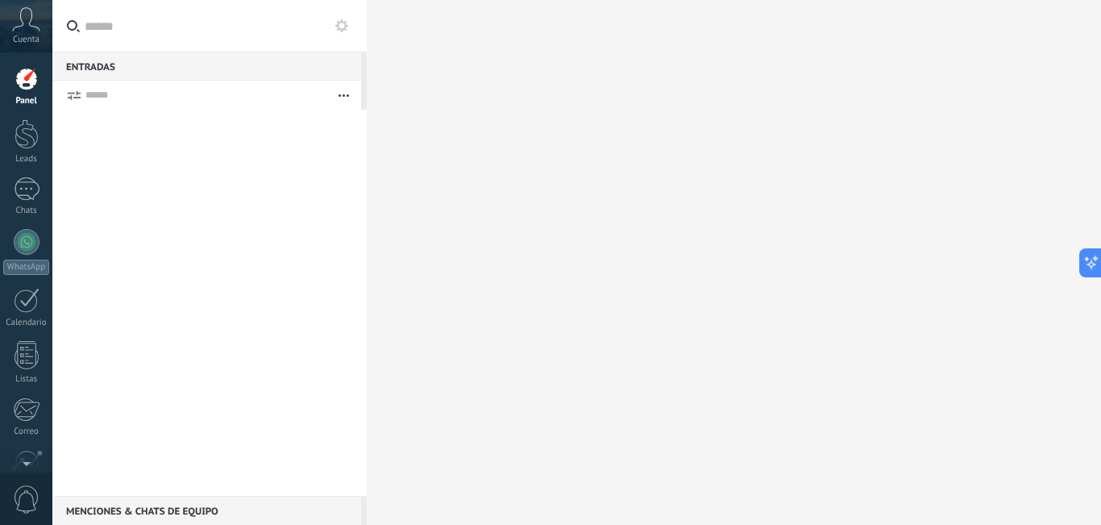
click at [26, 13] on icon at bounding box center [26, 19] width 28 height 24
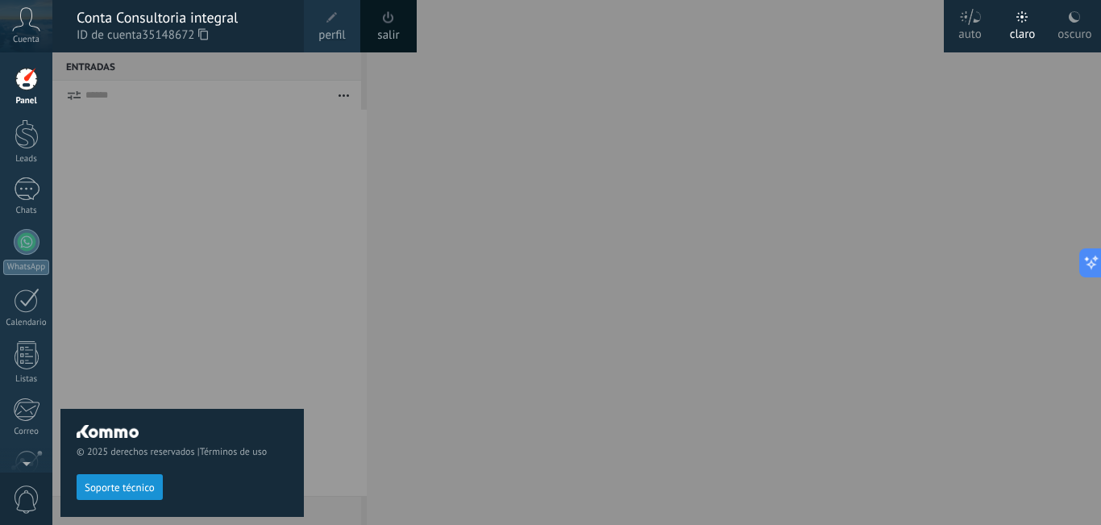
click at [27, 97] on div "Panel" at bounding box center [26, 101] width 47 height 10
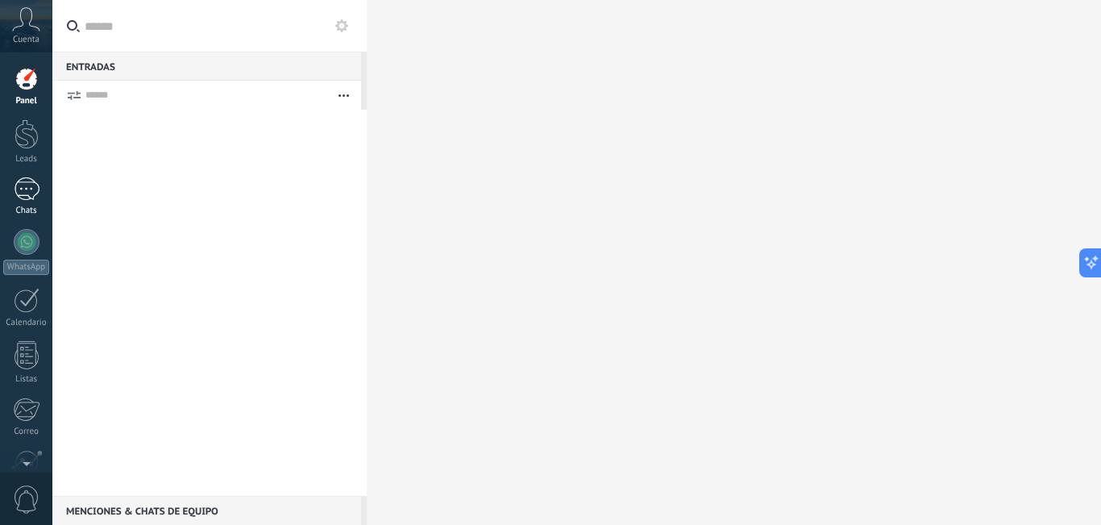
click at [24, 185] on div at bounding box center [27, 188] width 26 height 23
drag, startPoint x: 24, startPoint y: 189, endPoint x: 38, endPoint y: 0, distance: 189.9
click at [0, 124] on div "Panel Leads Chats WhatsApp Clientes" at bounding box center [26, 342] width 52 height 551
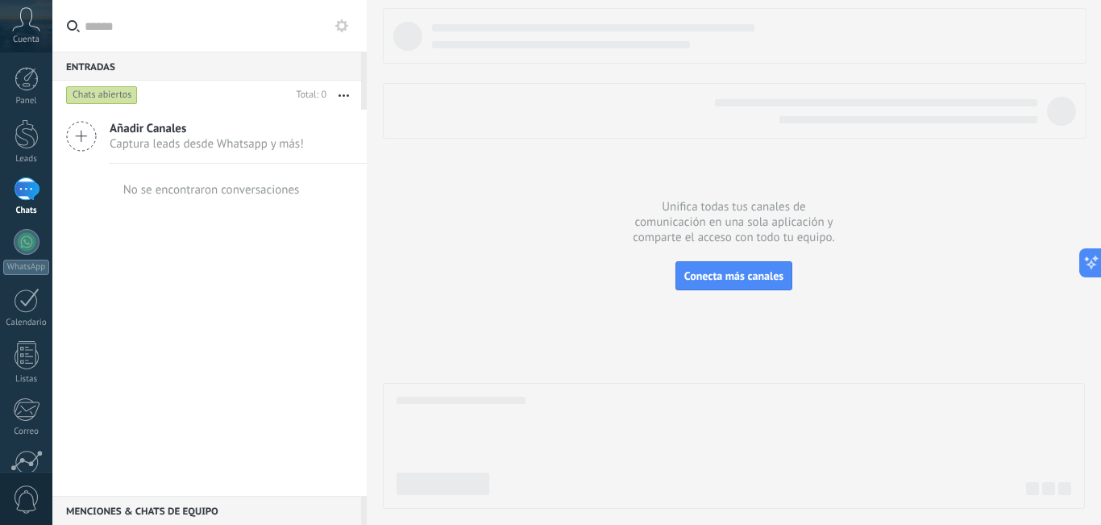
click at [295, 139] on span "Captura leads desde Whatsapp y más!" at bounding box center [207, 143] width 194 height 15
click at [719, 270] on span "Conecta más canales" at bounding box center [733, 275] width 99 height 15
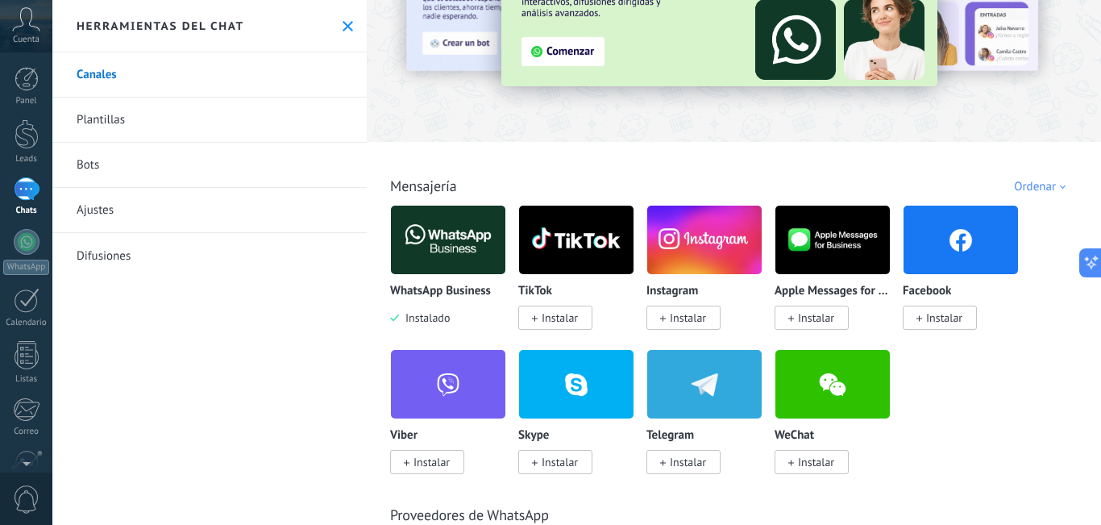
scroll to position [133, 0]
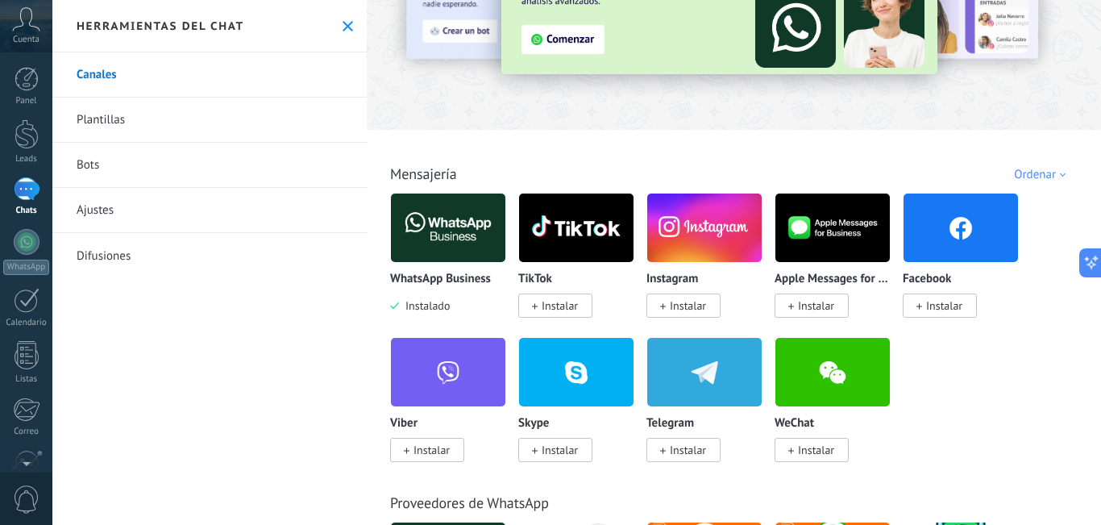
click at [951, 301] on span "Instalar" at bounding box center [944, 305] width 36 height 15
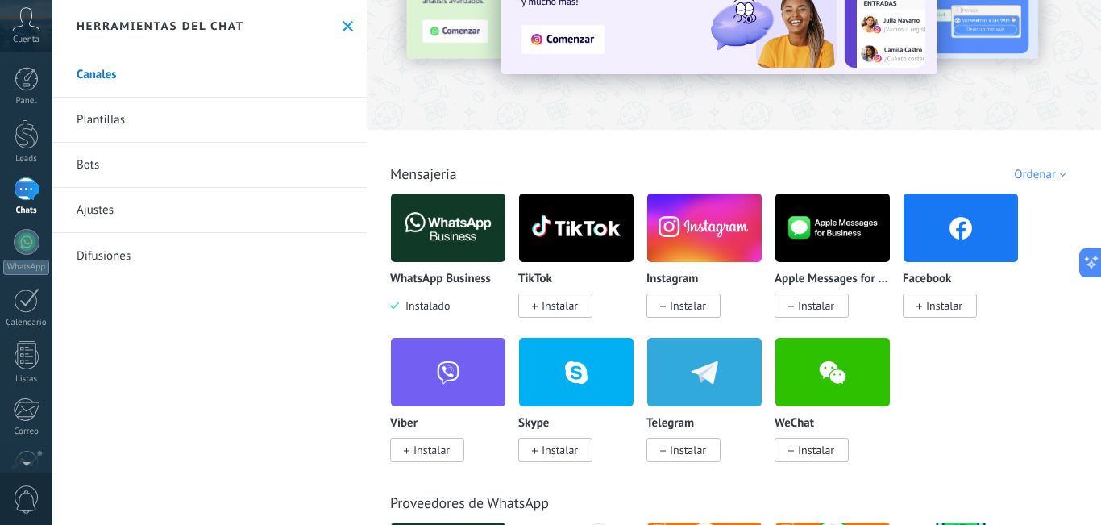
click at [947, 306] on span "Instalar" at bounding box center [944, 305] width 36 height 15
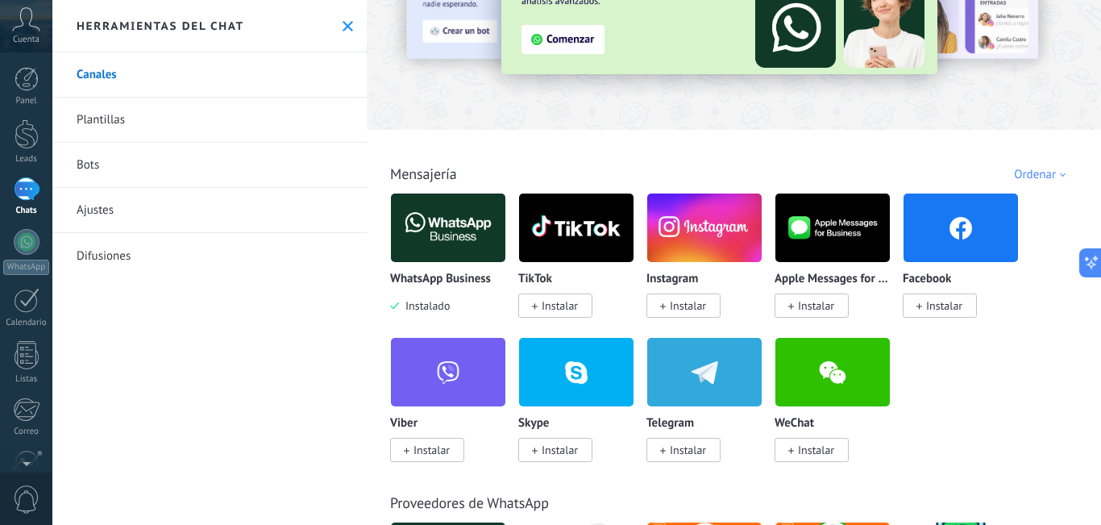
click at [945, 311] on span "Instalar" at bounding box center [944, 305] width 36 height 15
click at [961, 220] on img at bounding box center [960, 228] width 114 height 78
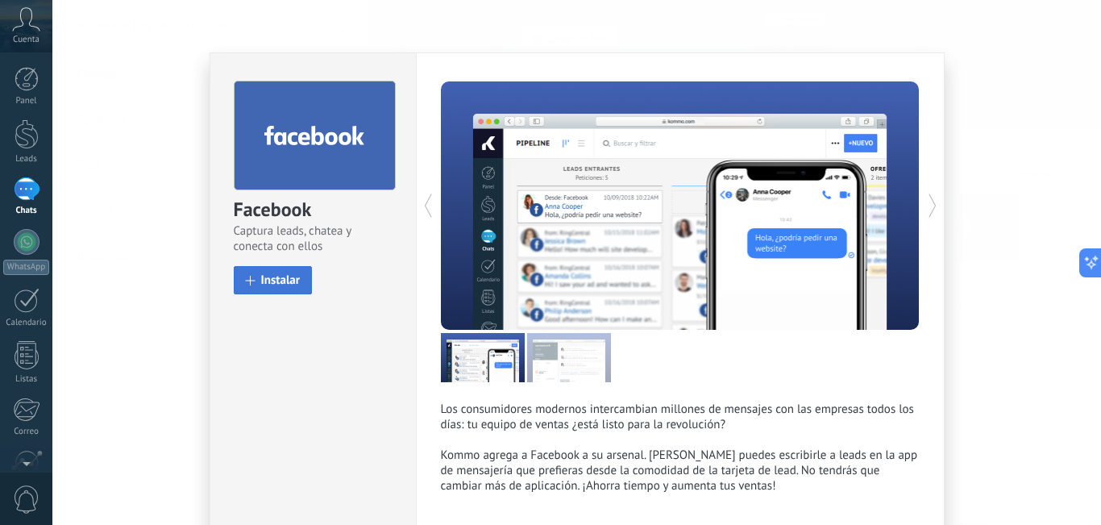
click at [291, 276] on span "Instalar" at bounding box center [280, 280] width 39 height 12
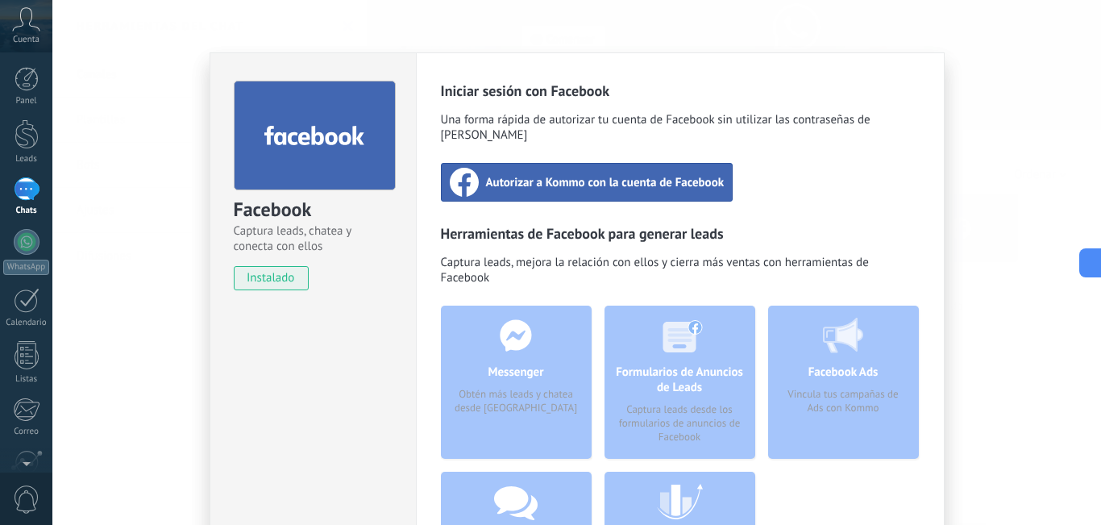
click at [539, 163] on div "Autorizar a Kommo con la cuenta de Facebook" at bounding box center [587, 182] width 293 height 39
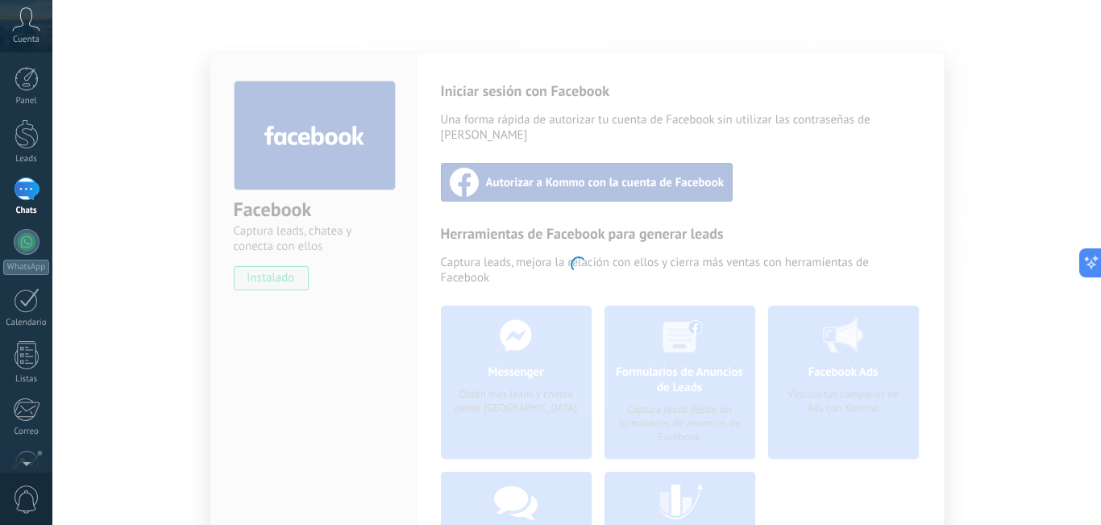
click at [693, 156] on div at bounding box center [576, 262] width 1048 height 525
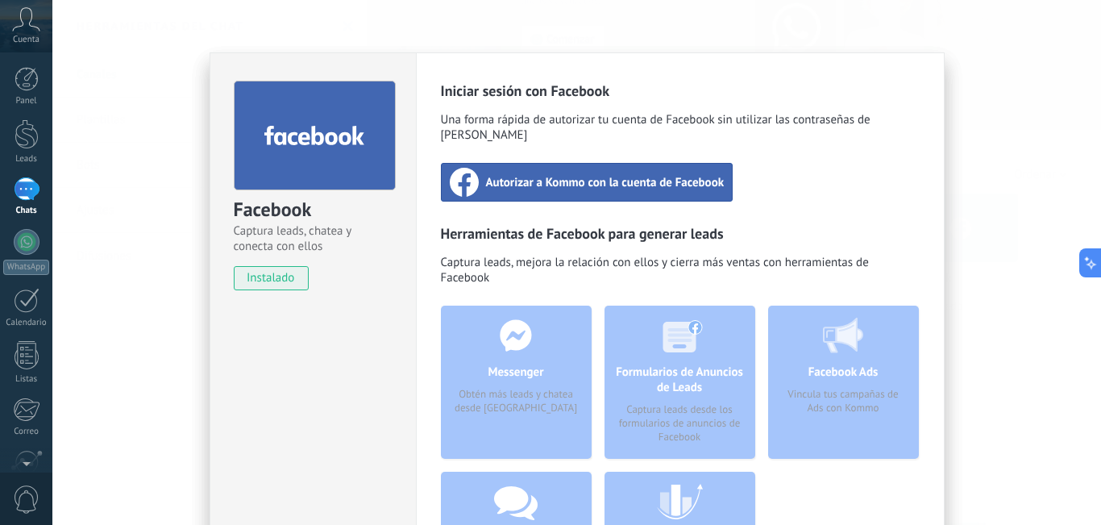
click at [677, 174] on span "Autorizar a Kommo con la cuenta de Facebook" at bounding box center [605, 182] width 239 height 16
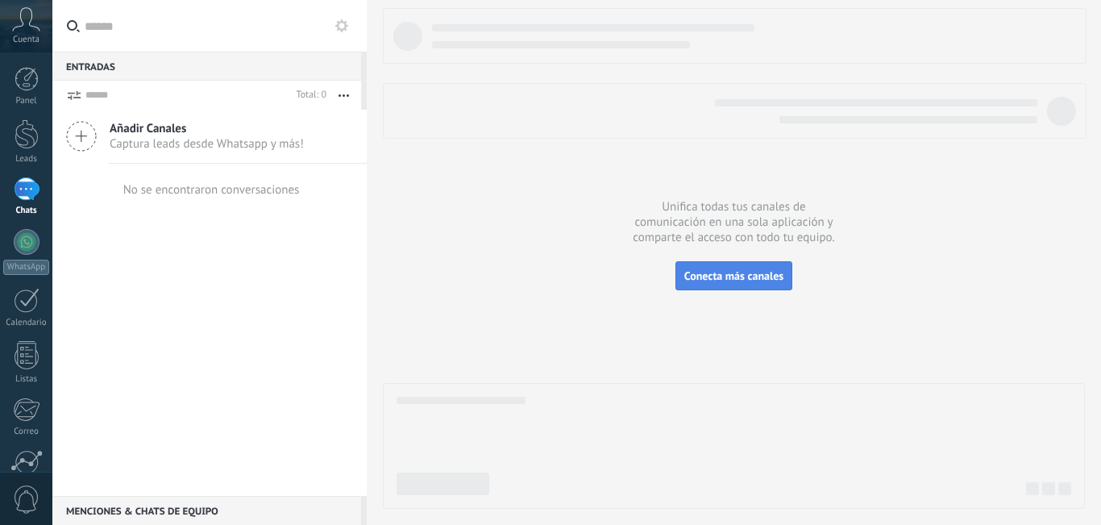
click at [708, 284] on button "Conecta más canales" at bounding box center [733, 275] width 117 height 29
click at [706, 279] on span "Conecta más canales" at bounding box center [733, 275] width 99 height 15
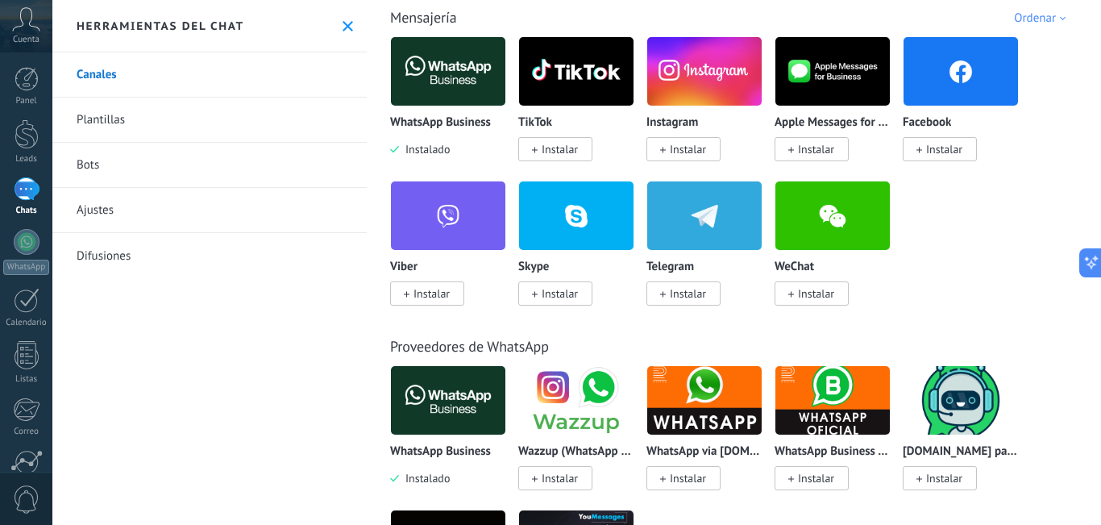
scroll to position [302, 0]
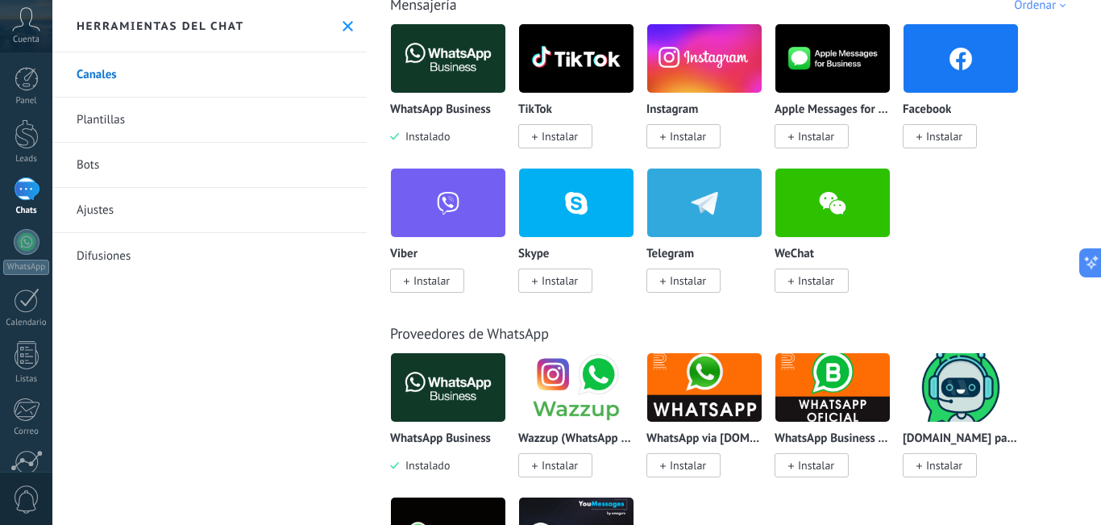
click at [959, 139] on span "Instalar" at bounding box center [944, 136] width 36 height 15
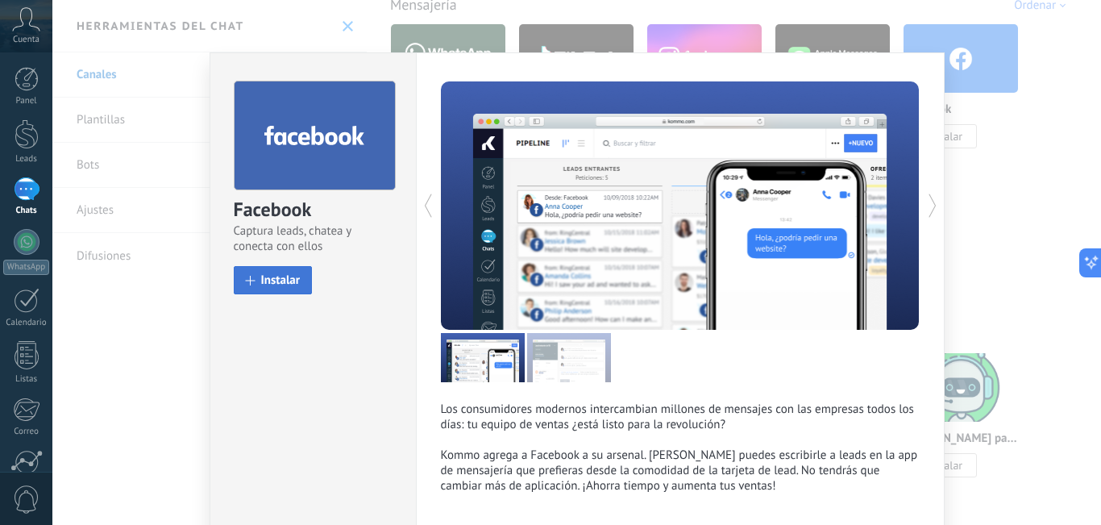
click at [288, 281] on span "Instalar" at bounding box center [280, 280] width 39 height 12
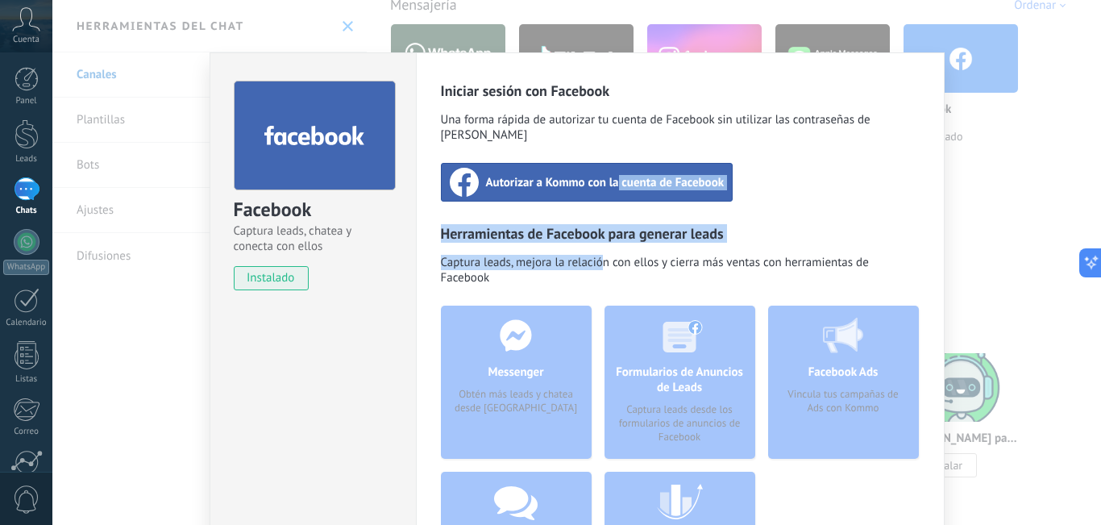
drag, startPoint x: 600, startPoint y: 238, endPoint x: 613, endPoint y: 170, distance: 69.1
click at [613, 170] on div "Iniciar sesión con Facebook Una forma rápida de autorizar tu cuenta de Facebook…" at bounding box center [680, 359] width 479 height 556
click at [829, 181] on div "Iniciar sesión con Facebook Una forma rápida de autorizar tu cuenta de Facebook…" at bounding box center [680, 359] width 479 height 556
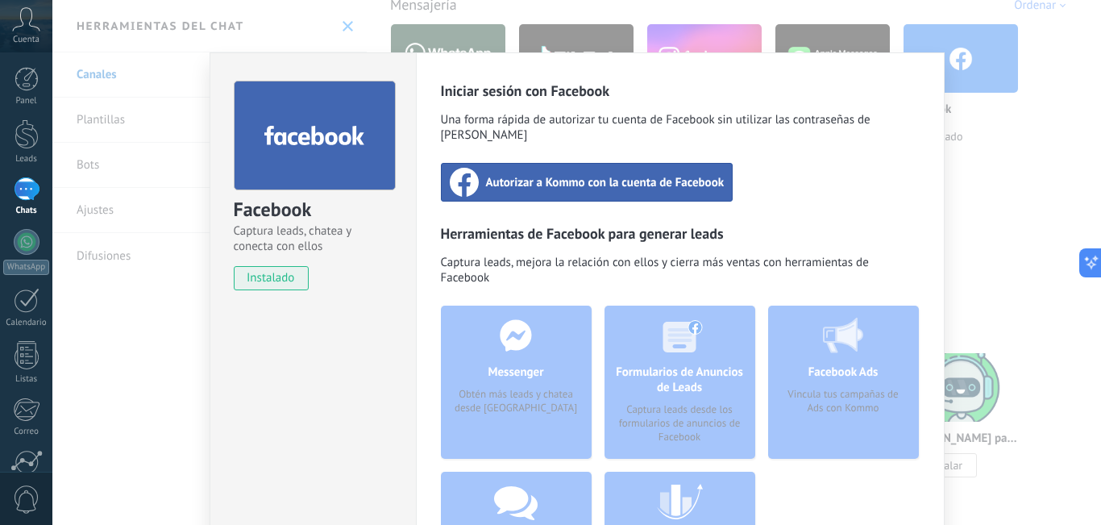
click at [858, 257] on span "Captura leads, mejora la relación con ellos y cierra más ventas con herramienta…" at bounding box center [680, 272] width 479 height 35
click at [545, 174] on span "Autorizar a Kommo con la cuenta de Facebook" at bounding box center [605, 182] width 239 height 16
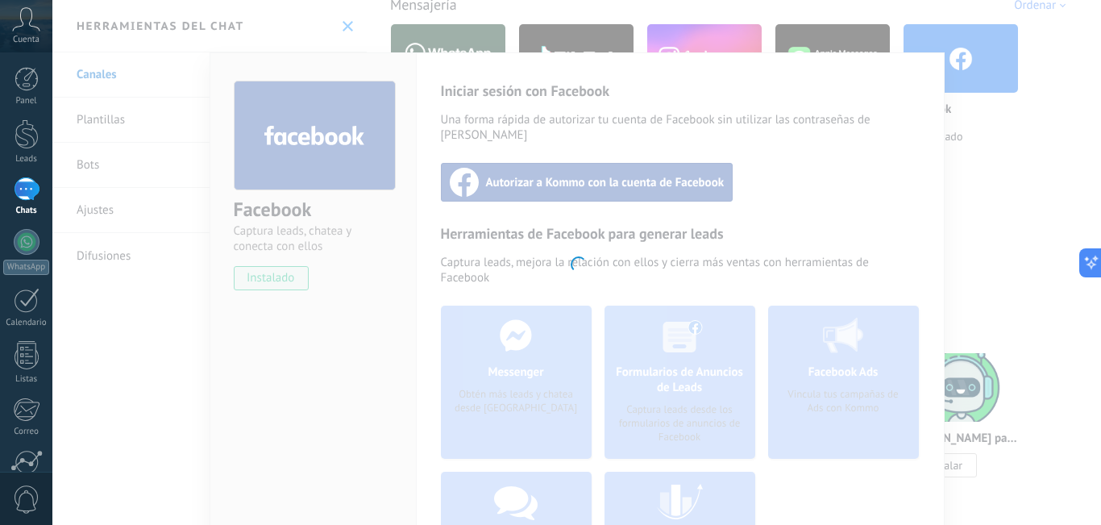
click at [611, 176] on div at bounding box center [576, 262] width 1048 height 525
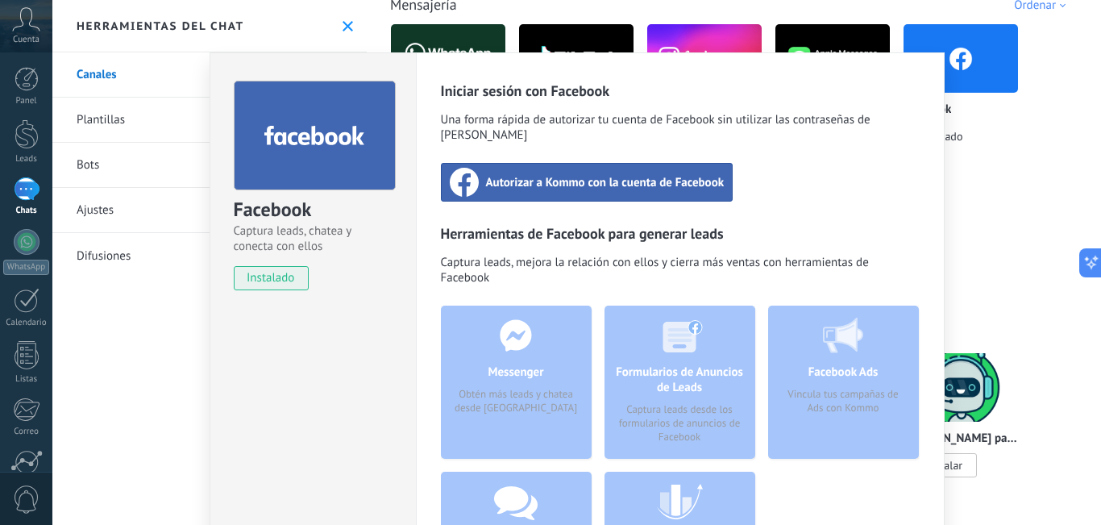
click at [611, 176] on div "Autorizar a Kommo con la cuenta de Facebook" at bounding box center [587, 182] width 293 height 39
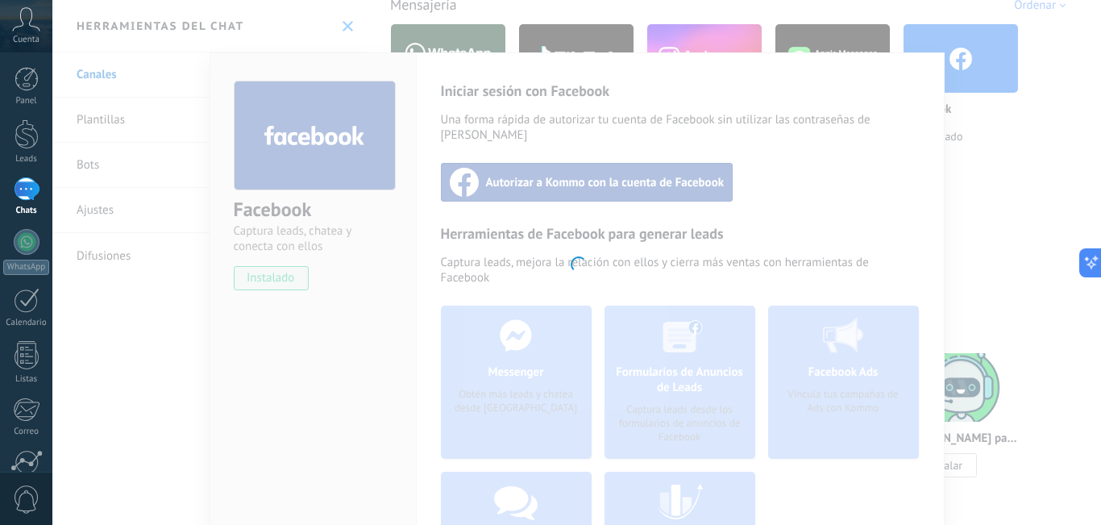
click at [973, 279] on div at bounding box center [576, 262] width 1048 height 525
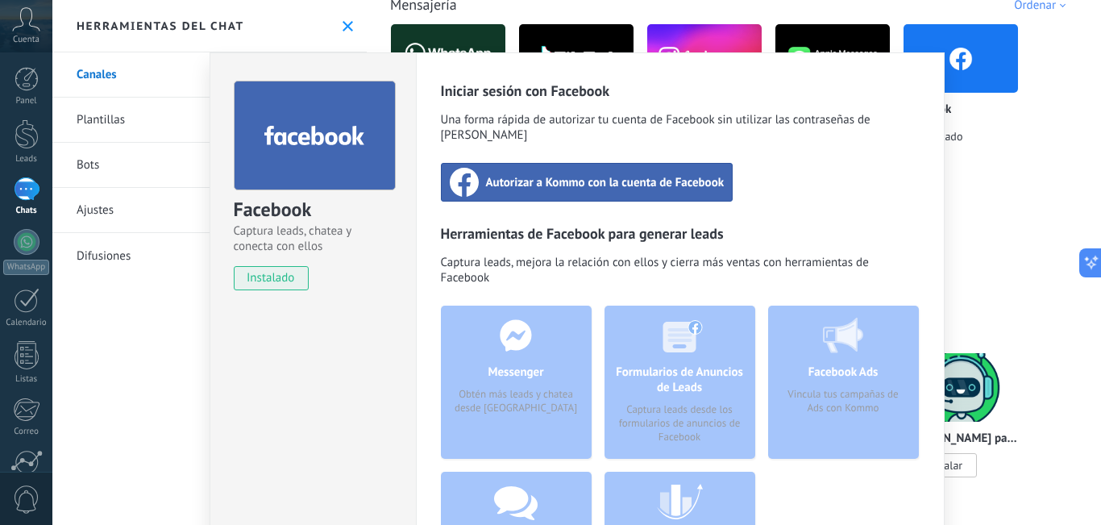
click at [541, 335] on div "Messenger Obtén más leads y chatea desde Kommo" at bounding box center [516, 381] width 151 height 153
click at [571, 174] on span "Autorizar a Kommo con la cuenta de Facebook" at bounding box center [605, 182] width 239 height 16
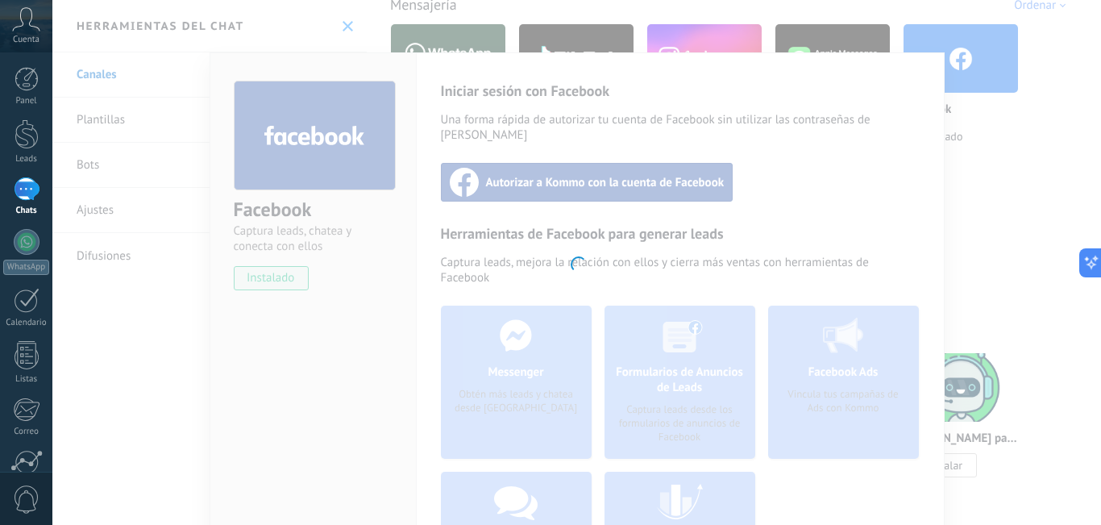
drag, startPoint x: 982, startPoint y: 226, endPoint x: 1015, endPoint y: 95, distance: 135.4
click at [1015, 95] on div at bounding box center [576, 262] width 1048 height 525
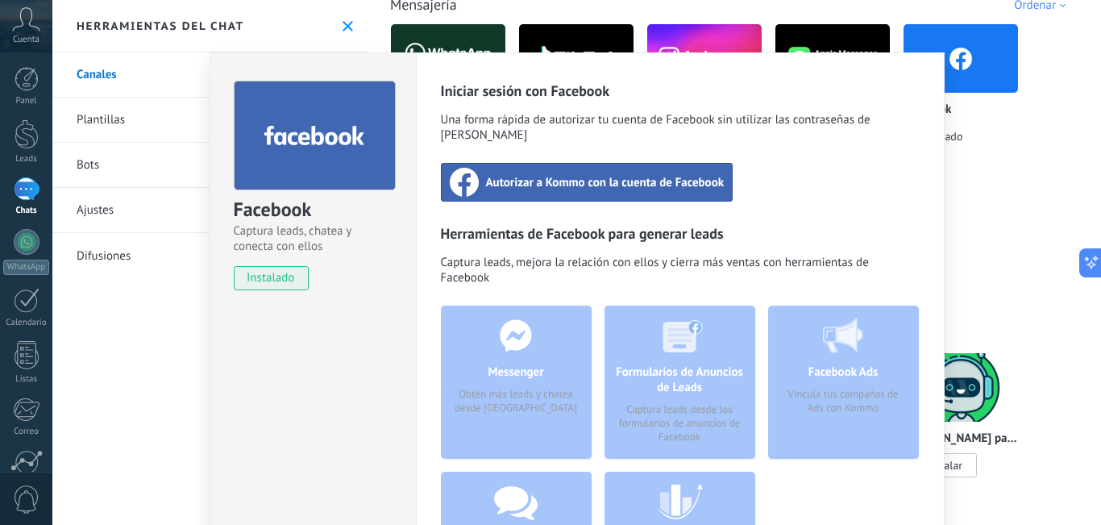
click at [585, 174] on span "Autorizar a Kommo con la cuenta de Facebook" at bounding box center [605, 182] width 239 height 16
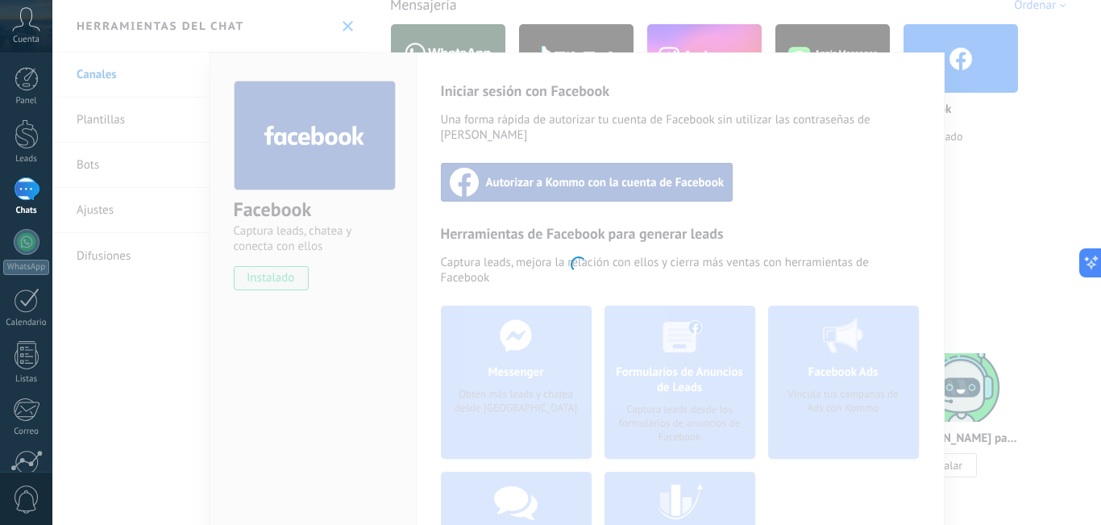
click at [210, 134] on div at bounding box center [576, 262] width 1048 height 525
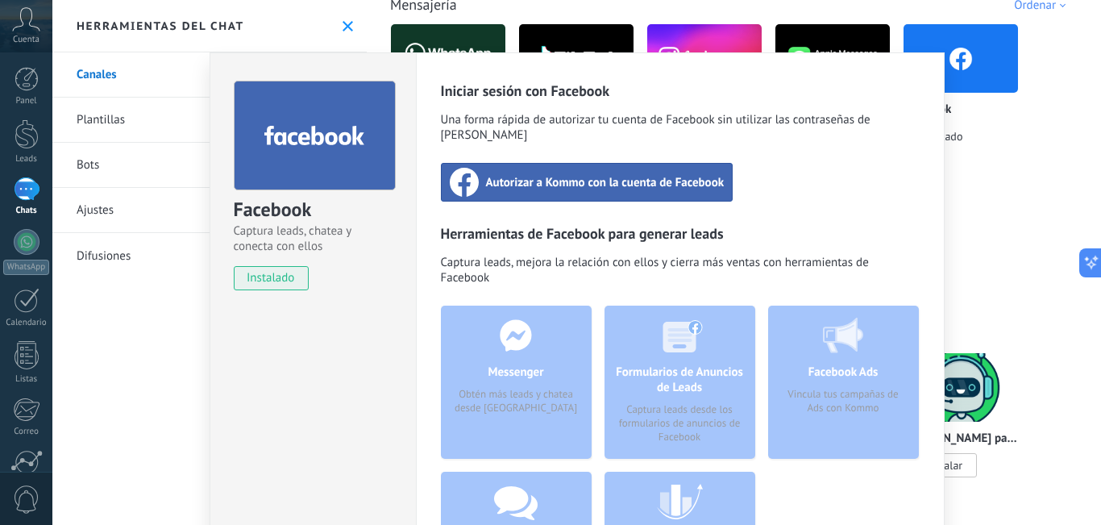
click at [210, 134] on div "Facebook Captura leads, chatea y conecta con ellos instalado Desinstalar" at bounding box center [312, 178] width 205 height 250
click at [126, 316] on div "Facebook Captura leads, chatea y conecta con ellos instalado Desinstalar Inicia…" at bounding box center [576, 262] width 1048 height 525
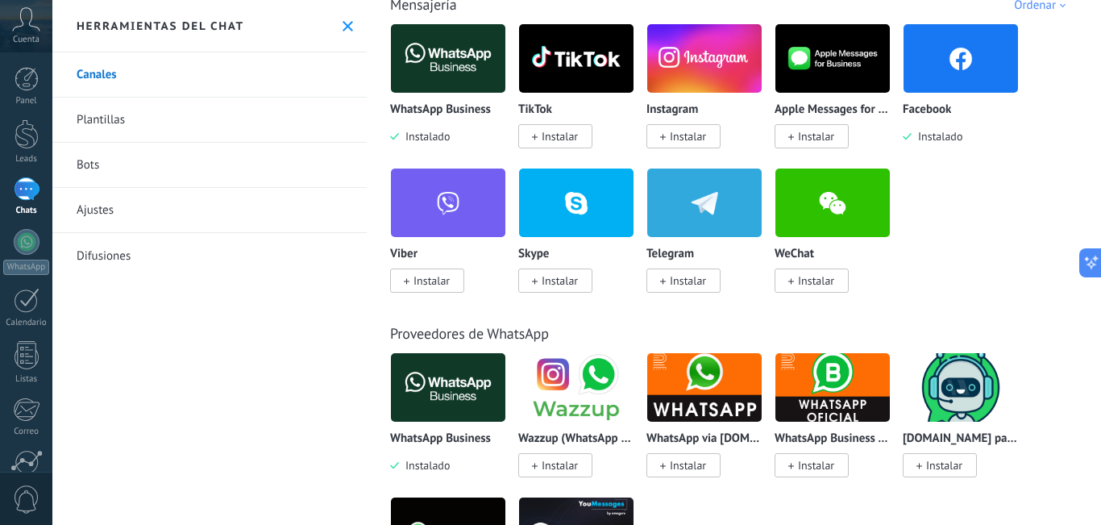
click at [958, 102] on div "Facebook Instalado" at bounding box center [961, 83] width 116 height 121
click at [958, 84] on img at bounding box center [960, 58] width 114 height 78
click at [956, 70] on img at bounding box center [960, 58] width 114 height 78
click at [945, 79] on img at bounding box center [960, 58] width 114 height 78
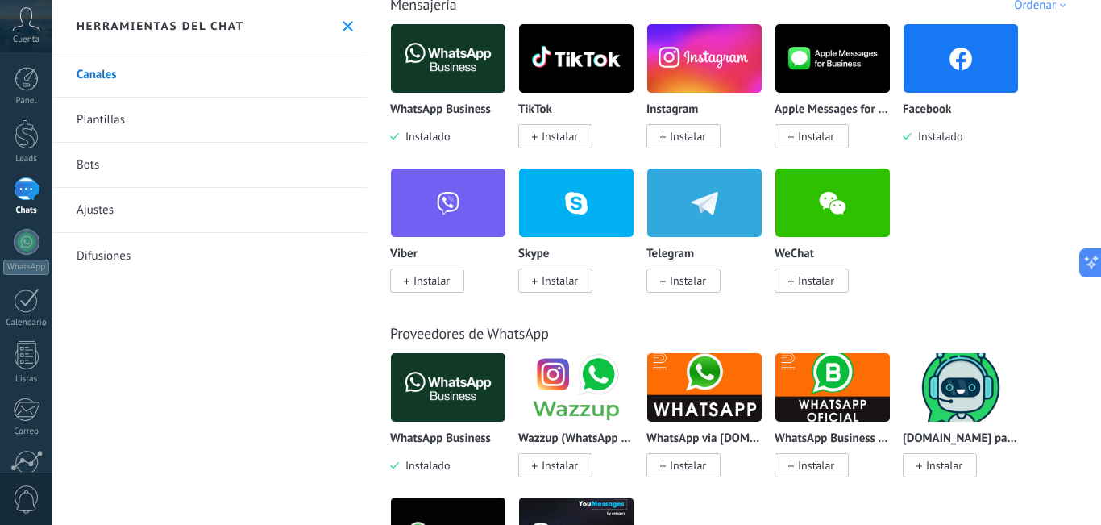
click at [945, 79] on img at bounding box center [960, 58] width 114 height 78
click at [948, 139] on span "Instalado" at bounding box center [936, 136] width 51 height 15
click at [31, 245] on div at bounding box center [27, 242] width 26 height 26
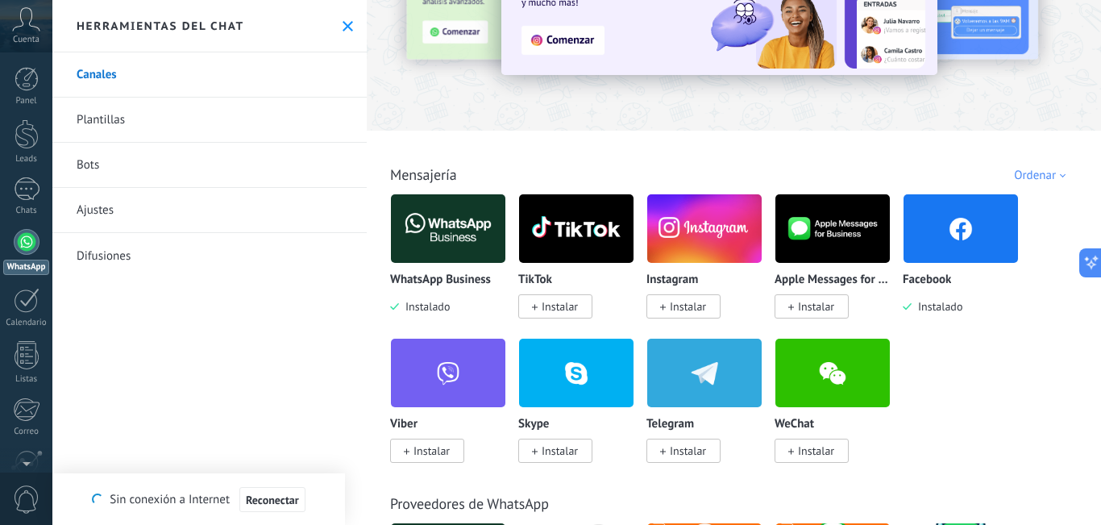
scroll to position [145, 0]
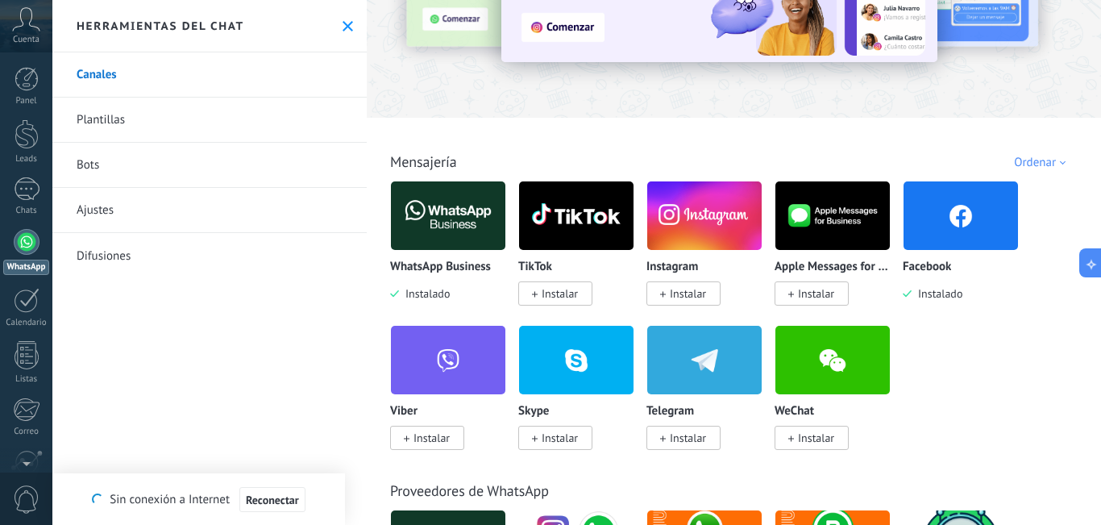
click at [949, 201] on img at bounding box center [960, 215] width 114 height 78
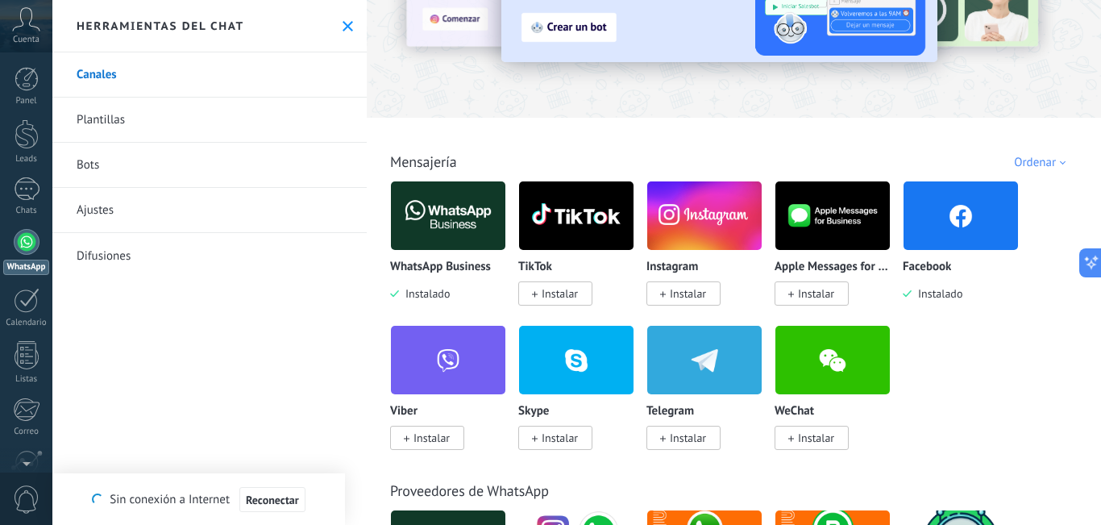
click at [959, 216] on img at bounding box center [960, 215] width 114 height 78
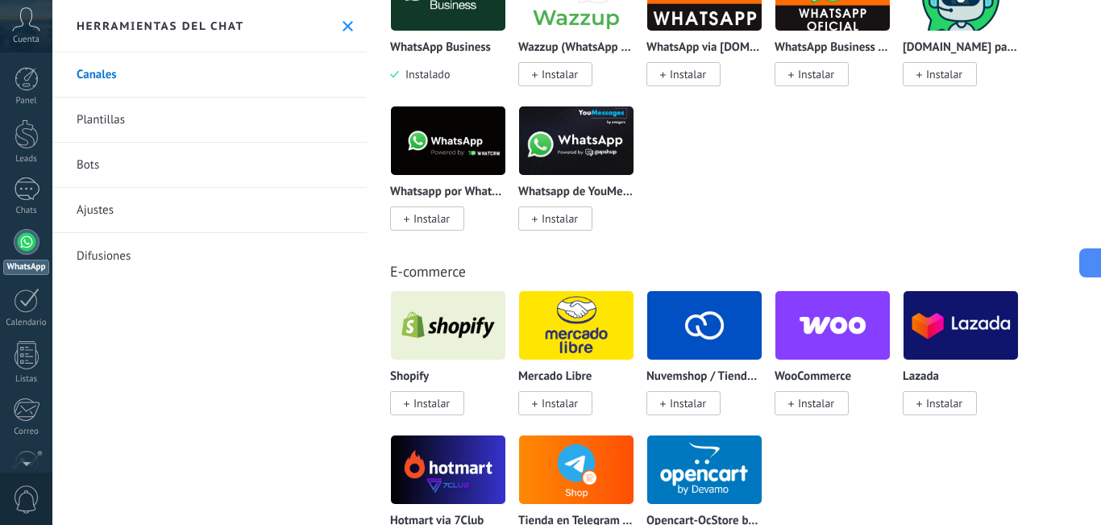
scroll to position [0, 0]
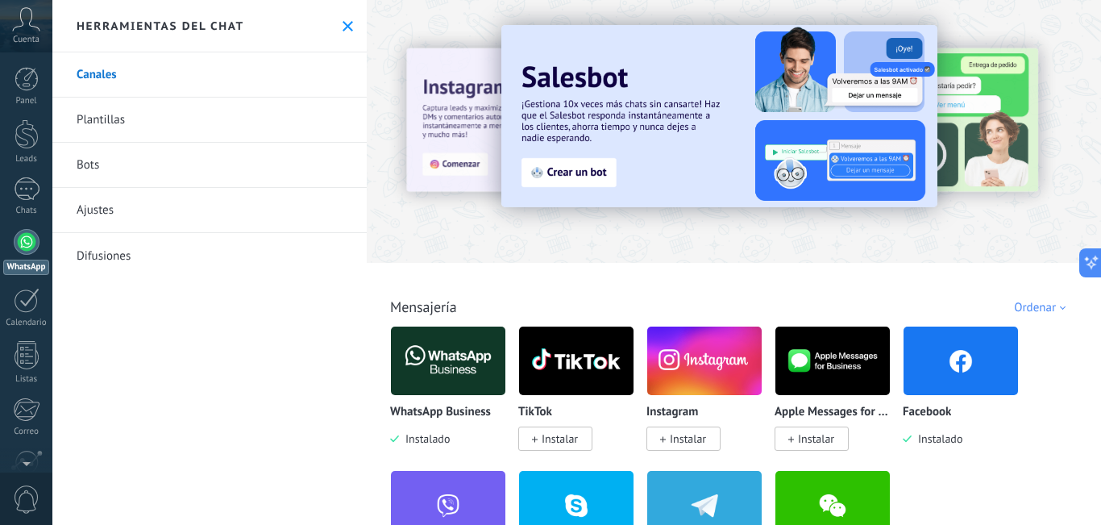
click at [979, 356] on img at bounding box center [960, 361] width 114 height 78
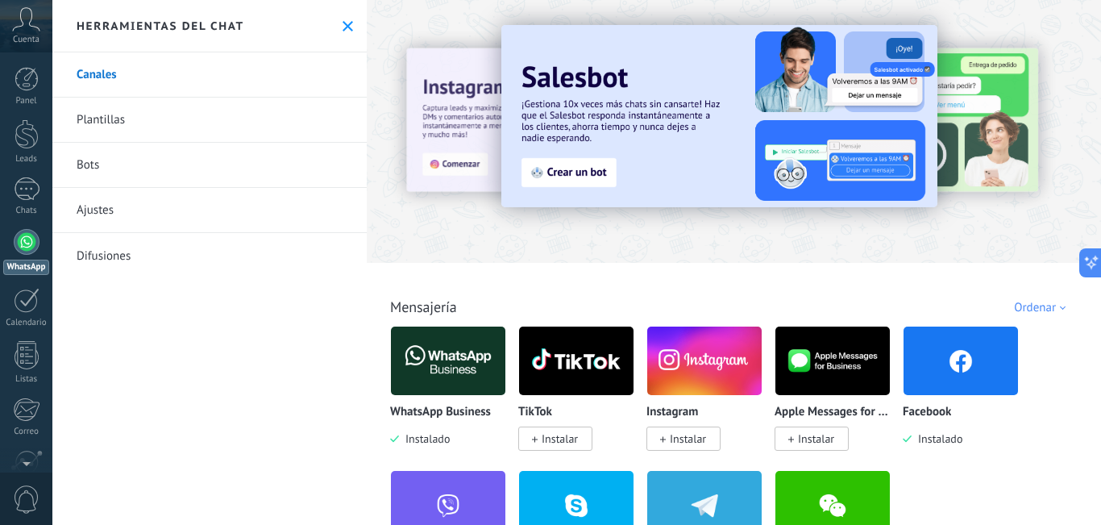
click at [979, 356] on img at bounding box center [960, 361] width 114 height 78
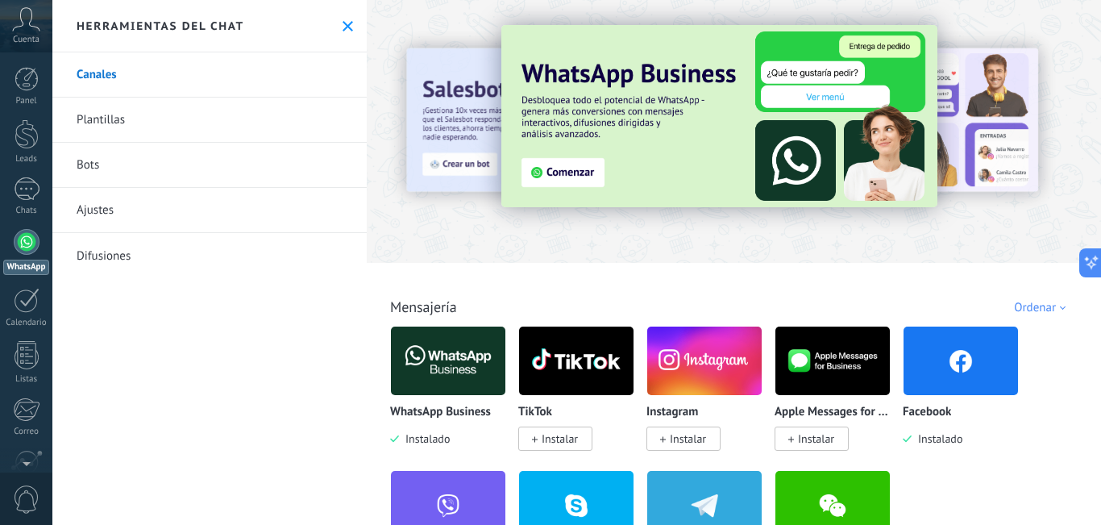
click at [44, 26] on div "Cuenta" at bounding box center [26, 26] width 52 height 52
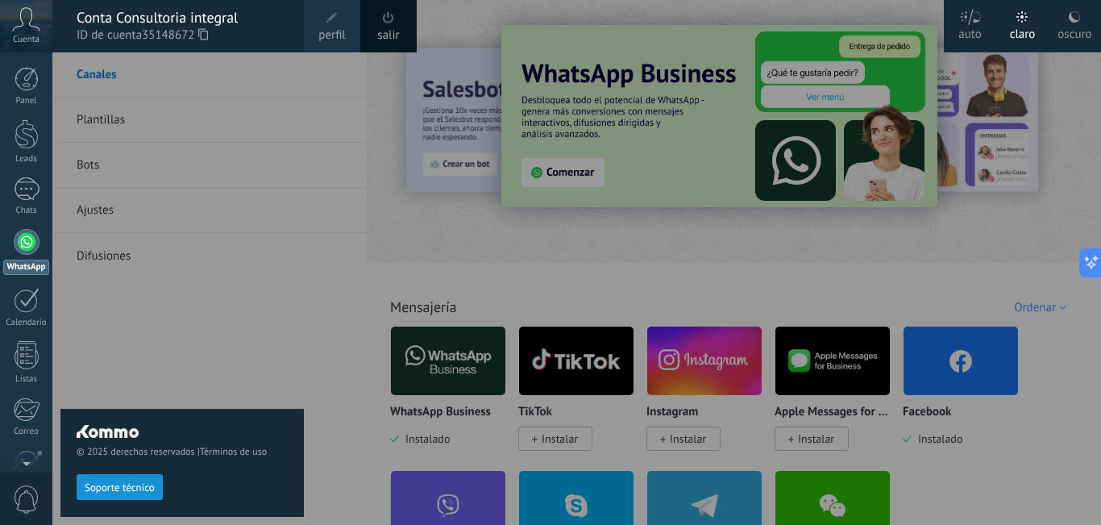
click at [34, 24] on icon at bounding box center [26, 19] width 28 height 24
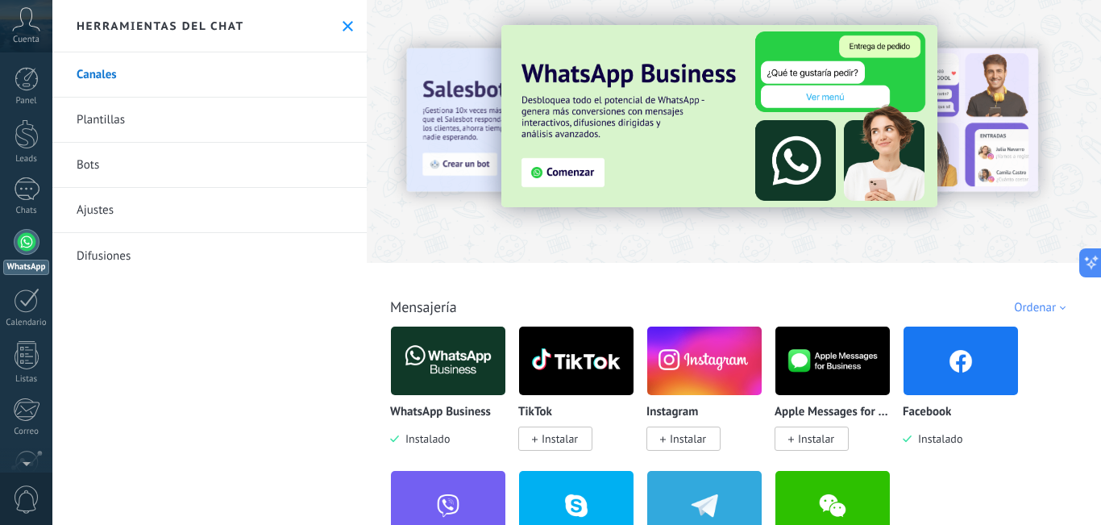
click at [25, 245] on div at bounding box center [27, 242] width 26 height 26
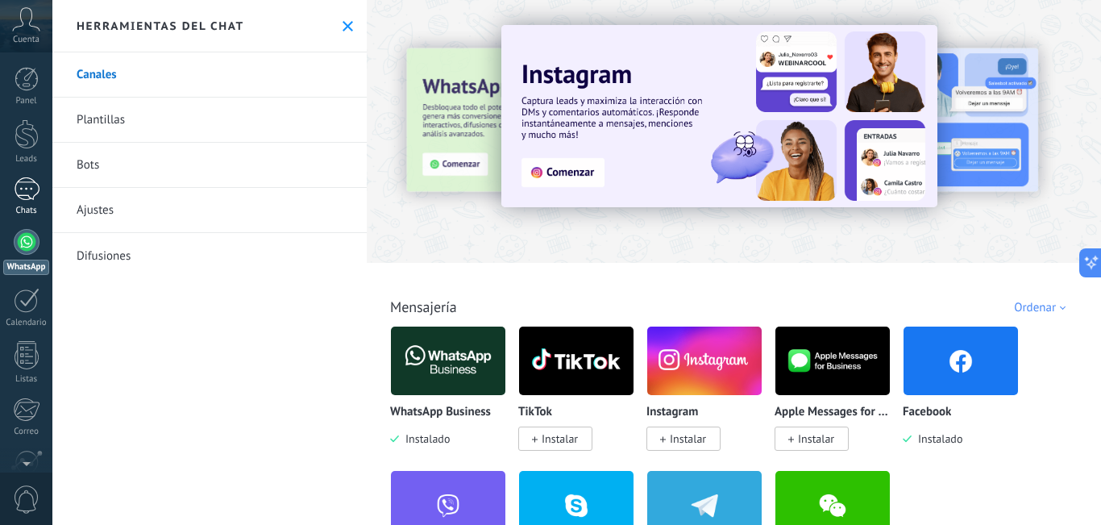
click at [32, 191] on div at bounding box center [27, 188] width 26 height 23
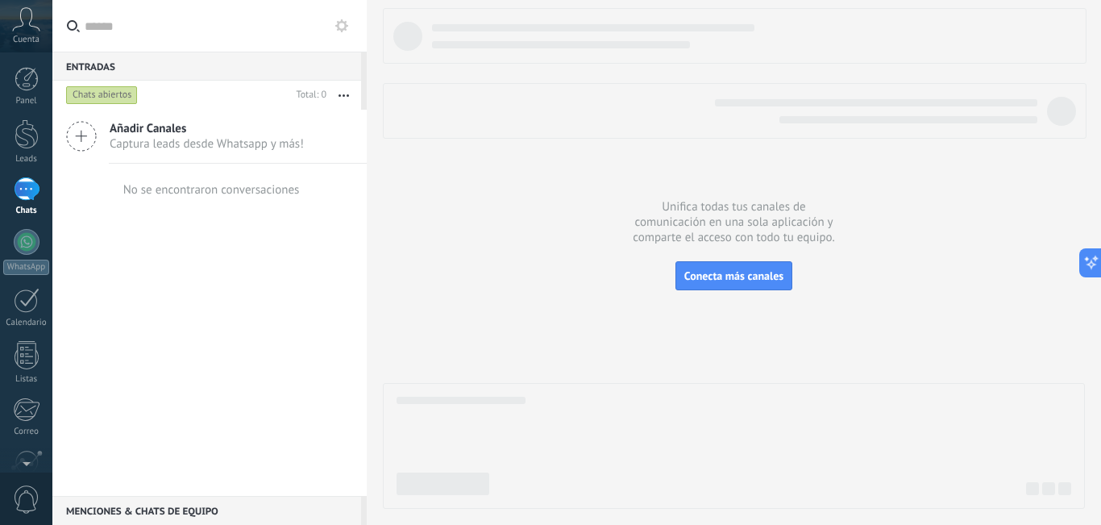
click at [322, 132] on div "Añadir Canales Captura leads desde Whatsapp y más!" at bounding box center [209, 137] width 314 height 54
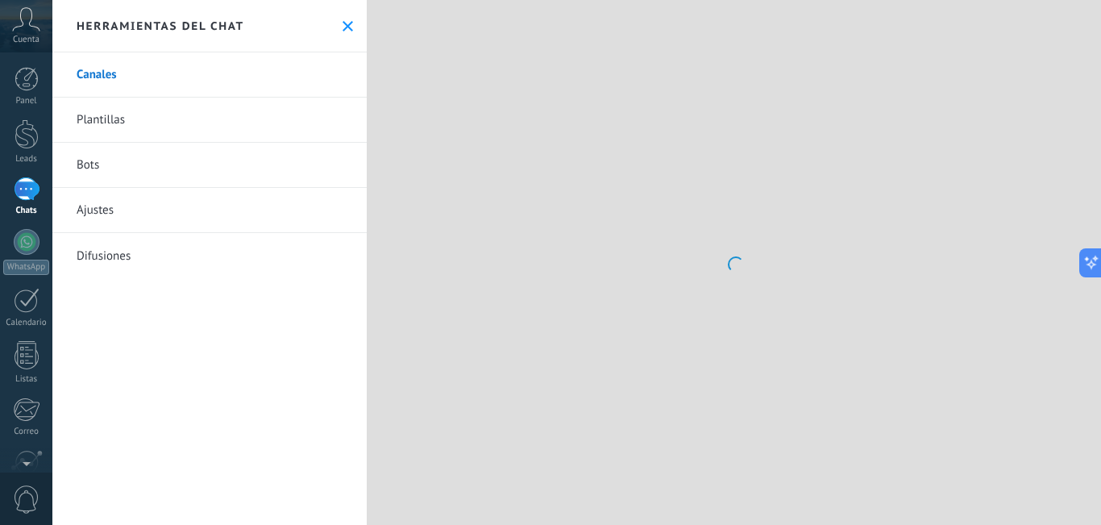
click at [152, 127] on link "Plantillas" at bounding box center [209, 120] width 314 height 45
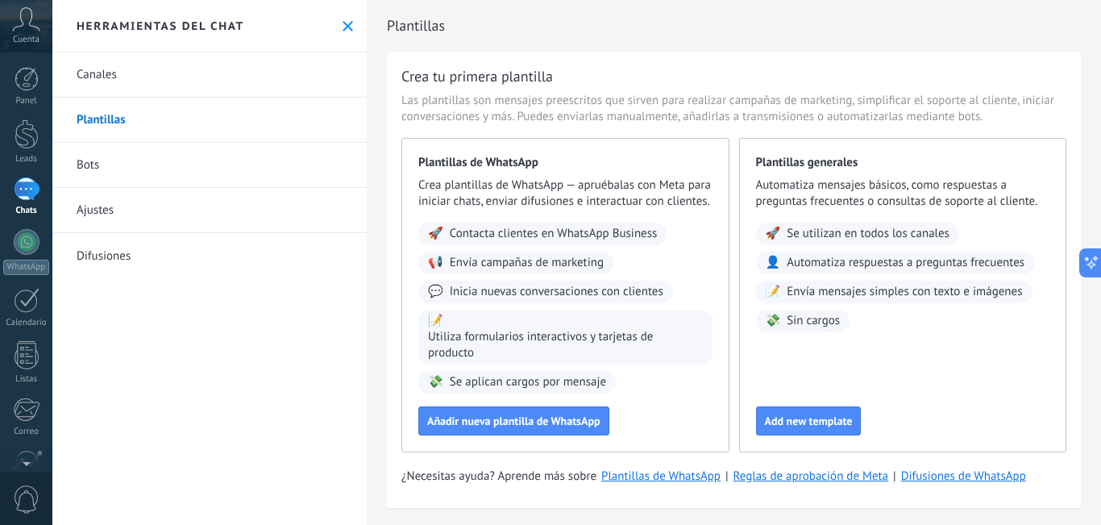
click at [87, 178] on link "Bots" at bounding box center [209, 165] width 314 height 45
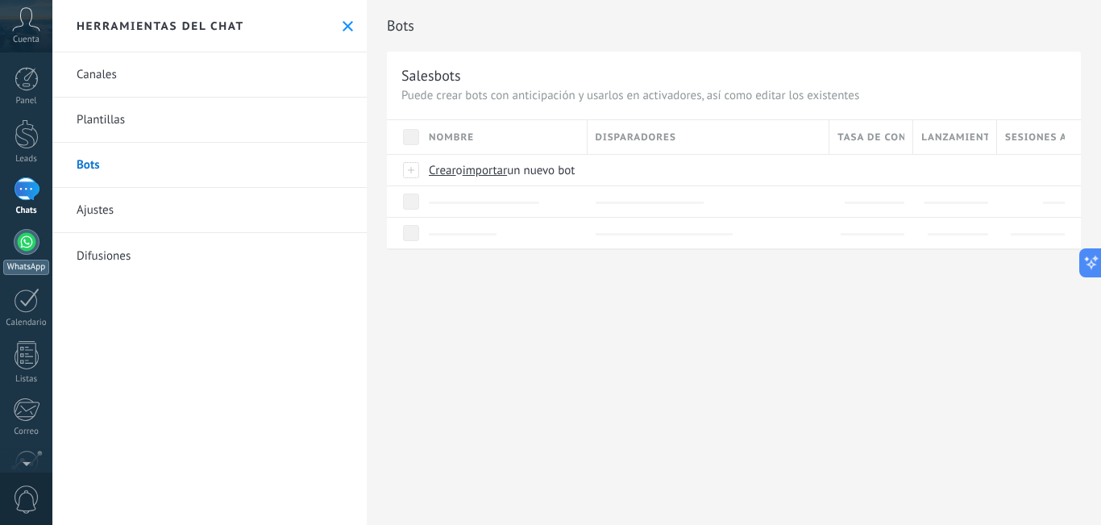
click at [30, 246] on div at bounding box center [27, 242] width 26 height 26
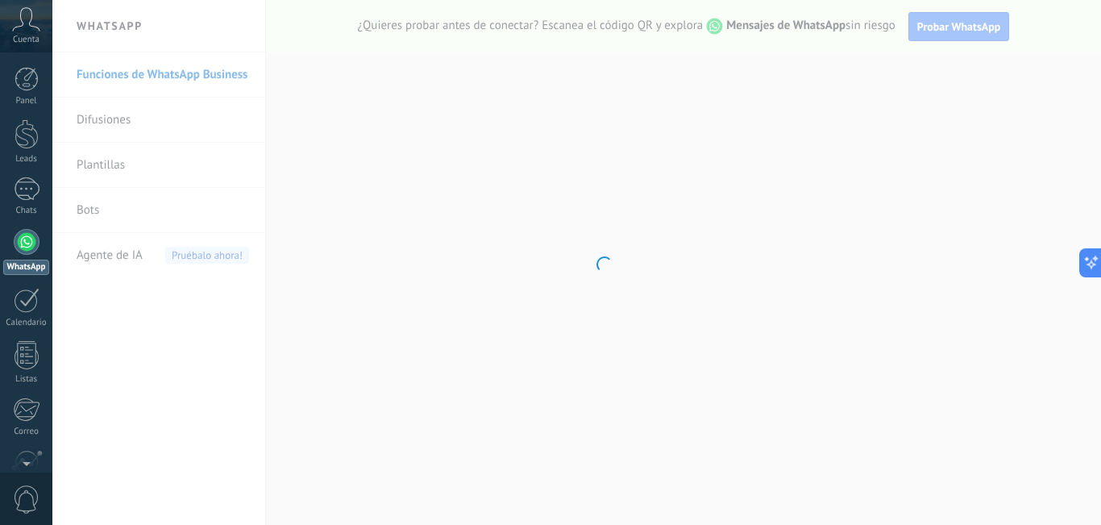
click at [586, 375] on body ".abccls-1,.abccls-2{fill-rule:evenodd}.abccls-2{fill:#fff} .abfcls-1{fill:none}…" at bounding box center [550, 262] width 1101 height 525
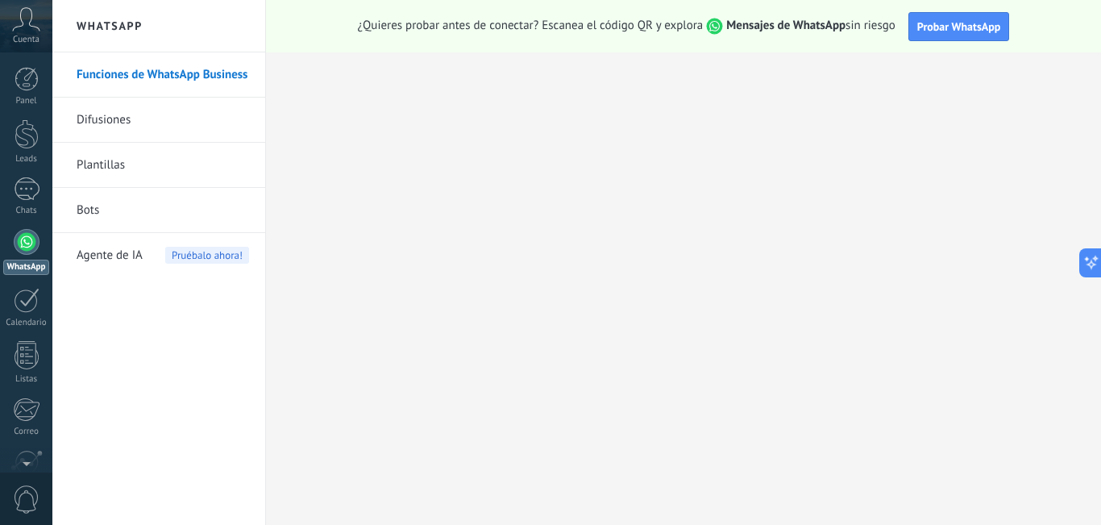
click at [38, 26] on icon at bounding box center [26, 19] width 28 height 24
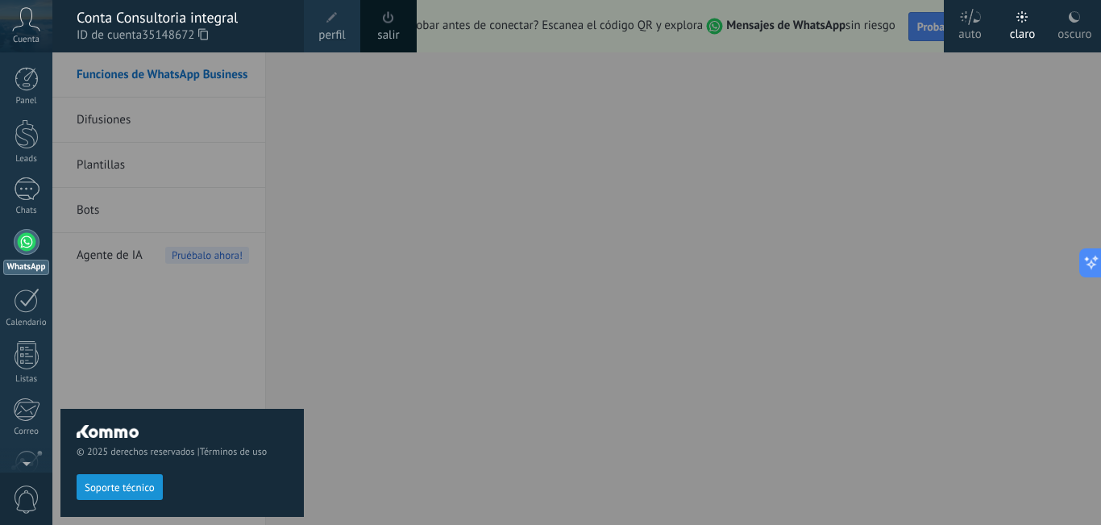
click at [392, 311] on div at bounding box center [602, 262] width 1101 height 525
